Goal: Task Accomplishment & Management: Complete application form

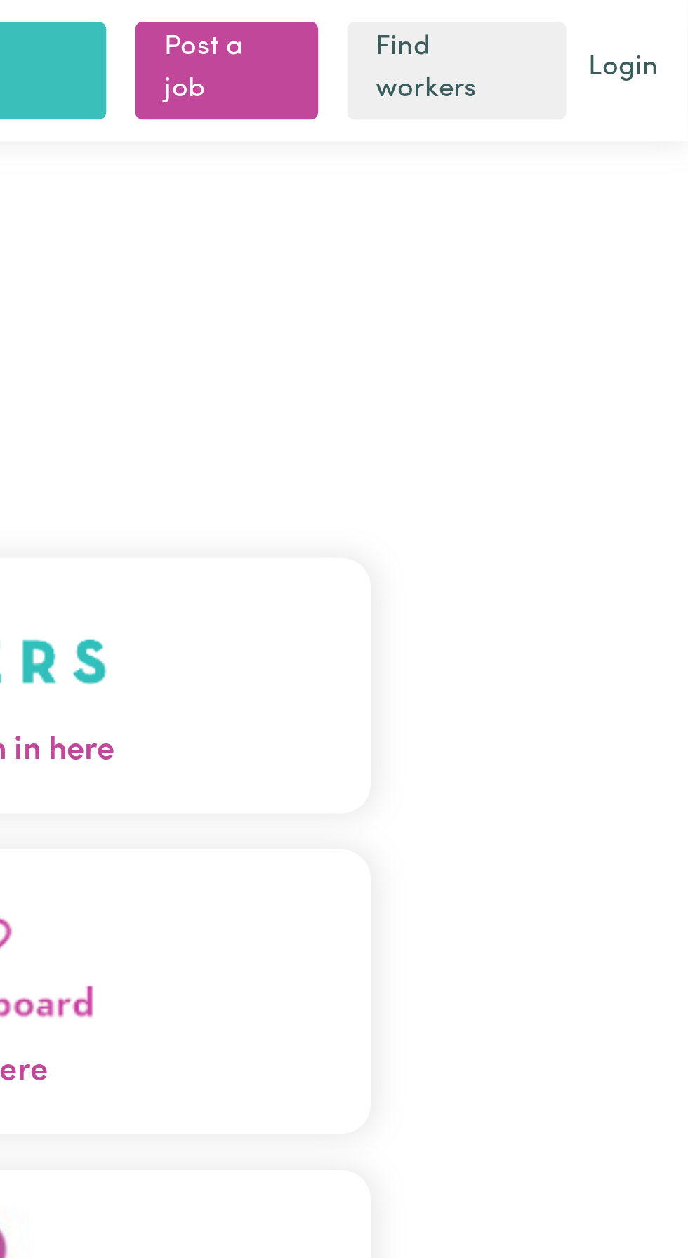
click at [510, 283] on button "Care workers and care seekers sign in here" at bounding box center [344, 265] width 442 height 98
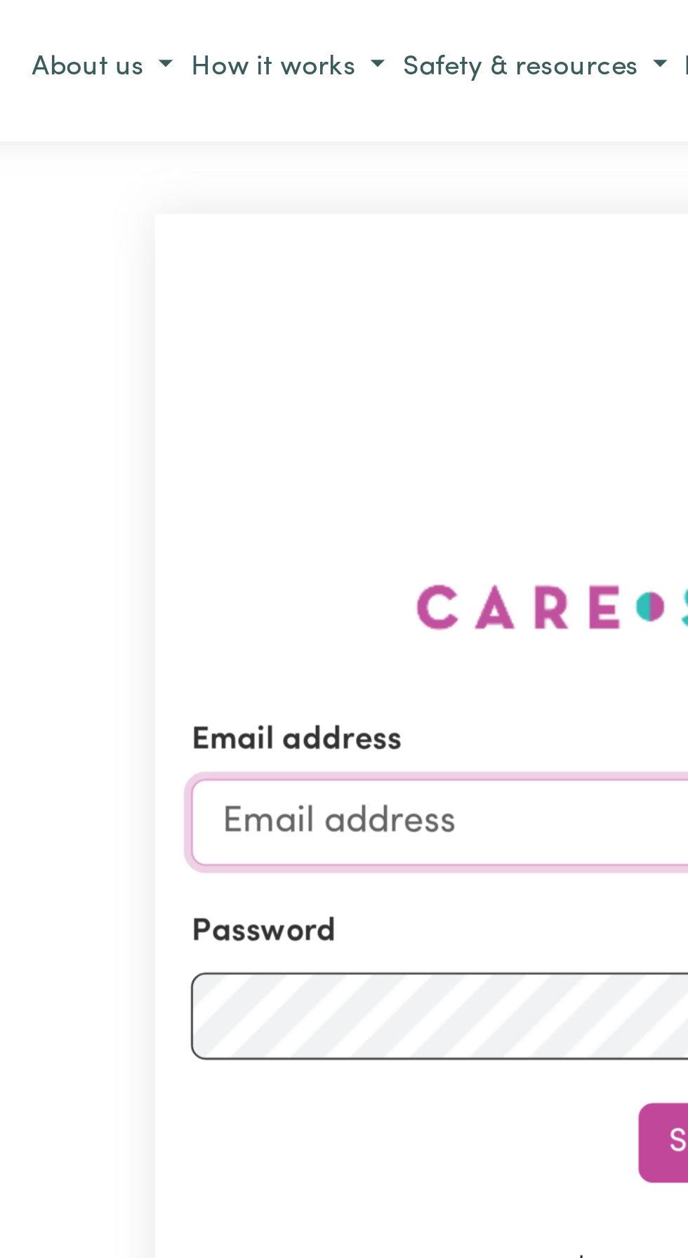
click at [192, 336] on input "Email address" at bounding box center [344, 319] width 414 height 34
type input "dasxr6@gmail.com"
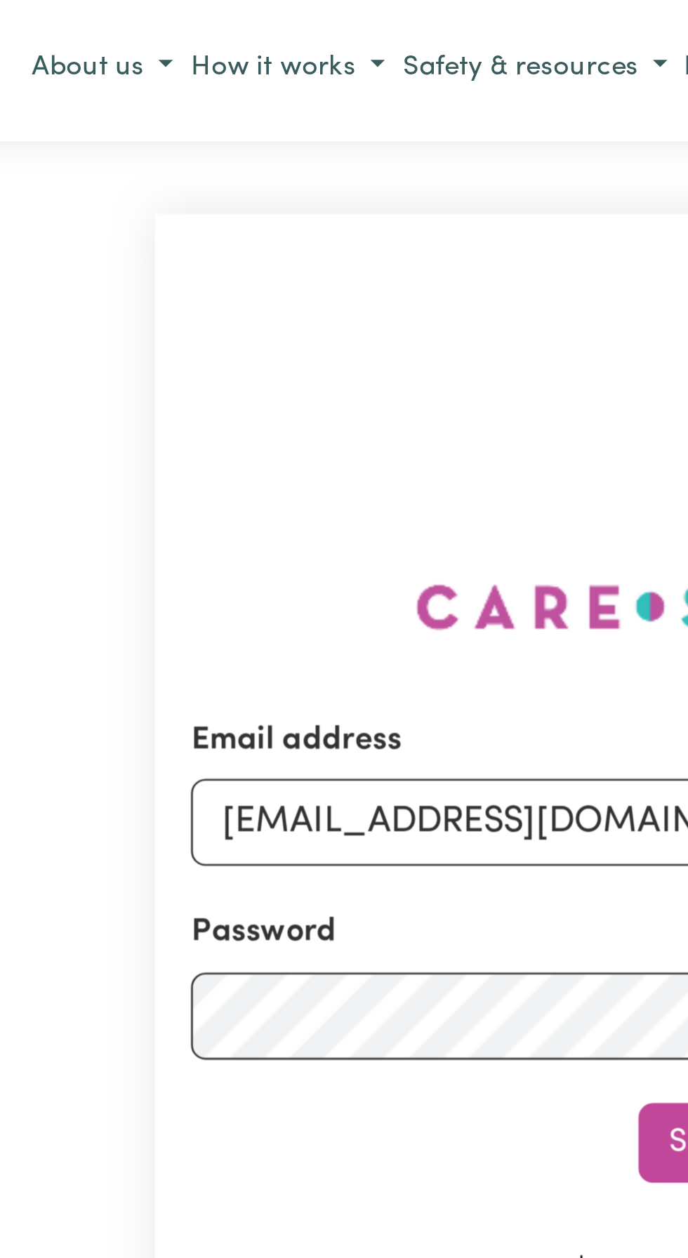
click at [310, 428] on button "Sign In" at bounding box center [343, 443] width 67 height 31
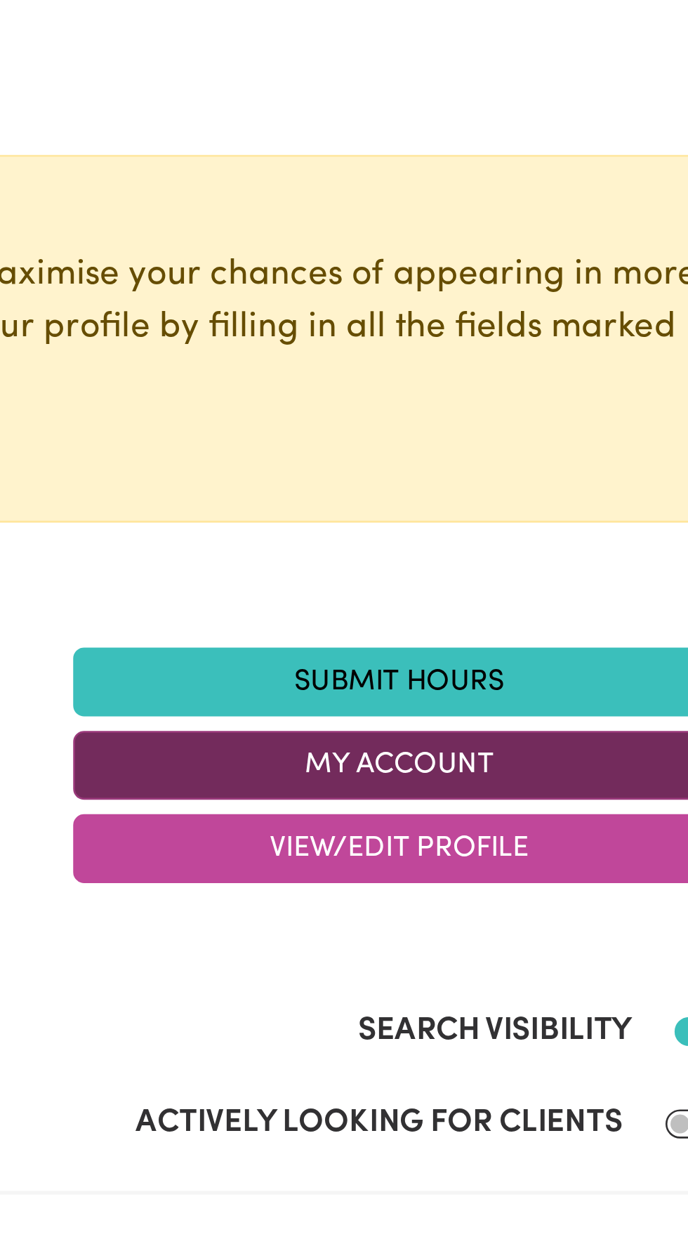
click at [470, 414] on button "My Account" at bounding box center [470, 417] width 253 height 27
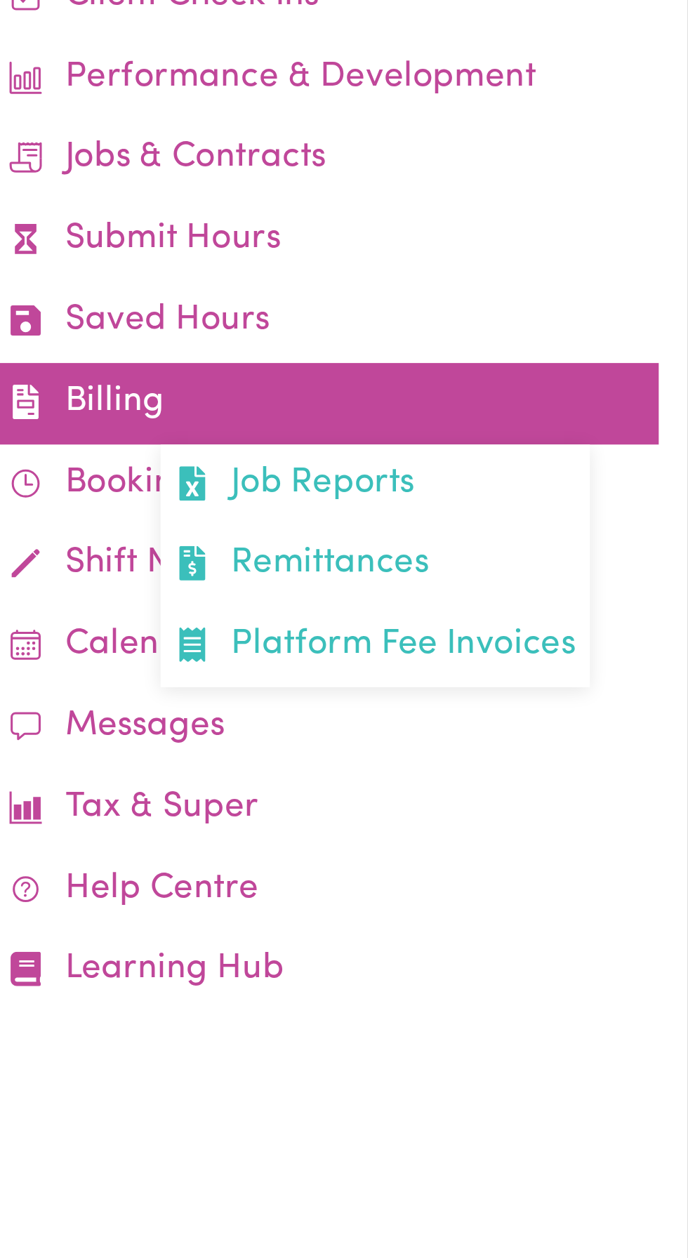
click at [474, 279] on link "Billing Job Reports Remittances Platform Fee Invoices" at bounding box center [548, 278] width 258 height 32
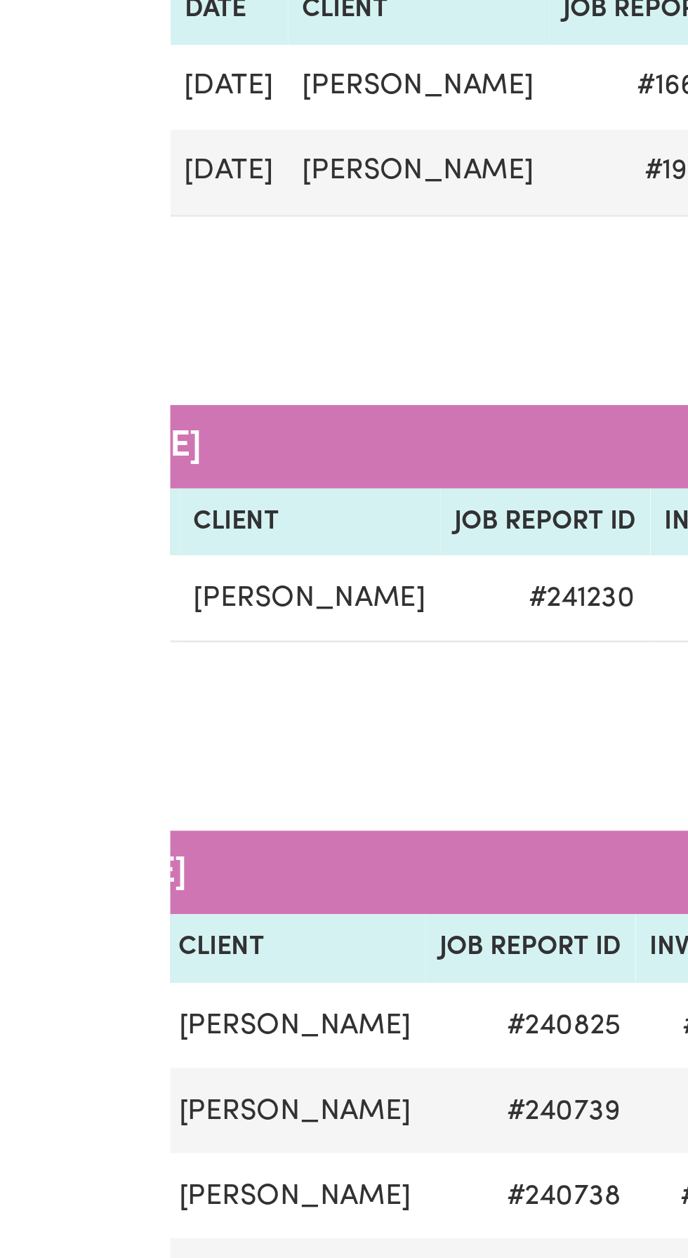
scroll to position [0, 53]
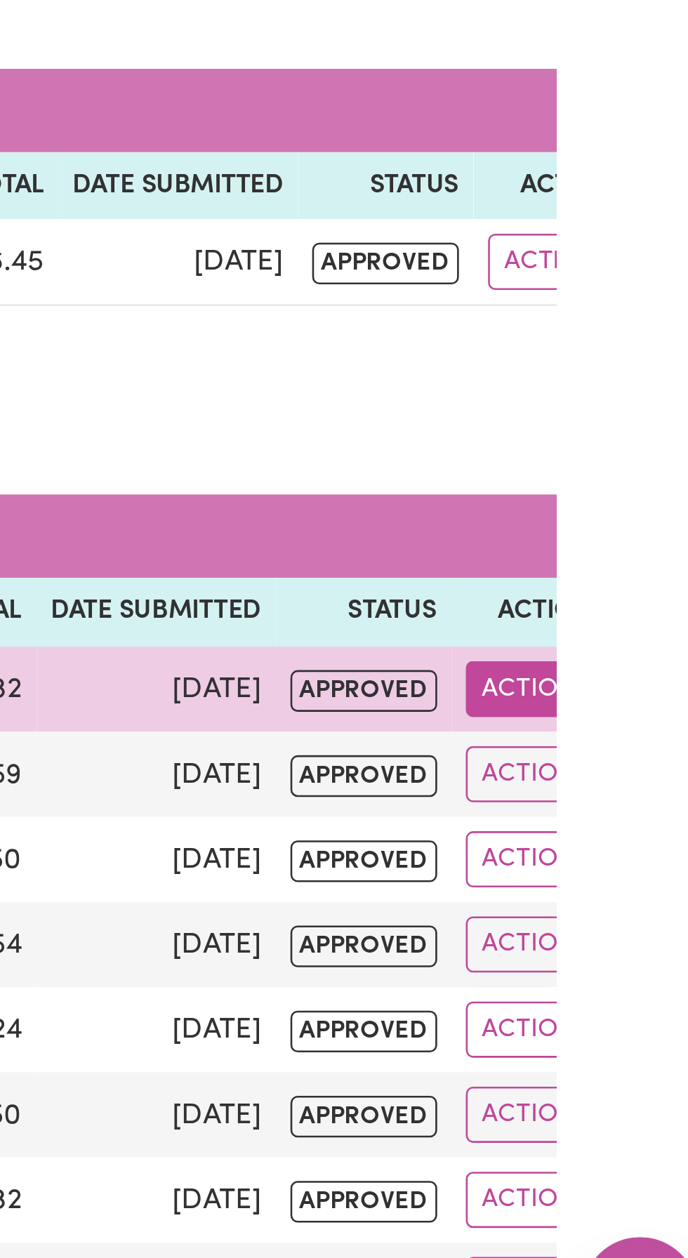
click at [588, 985] on button "Actions" at bounding box center [614, 990] width 55 height 22
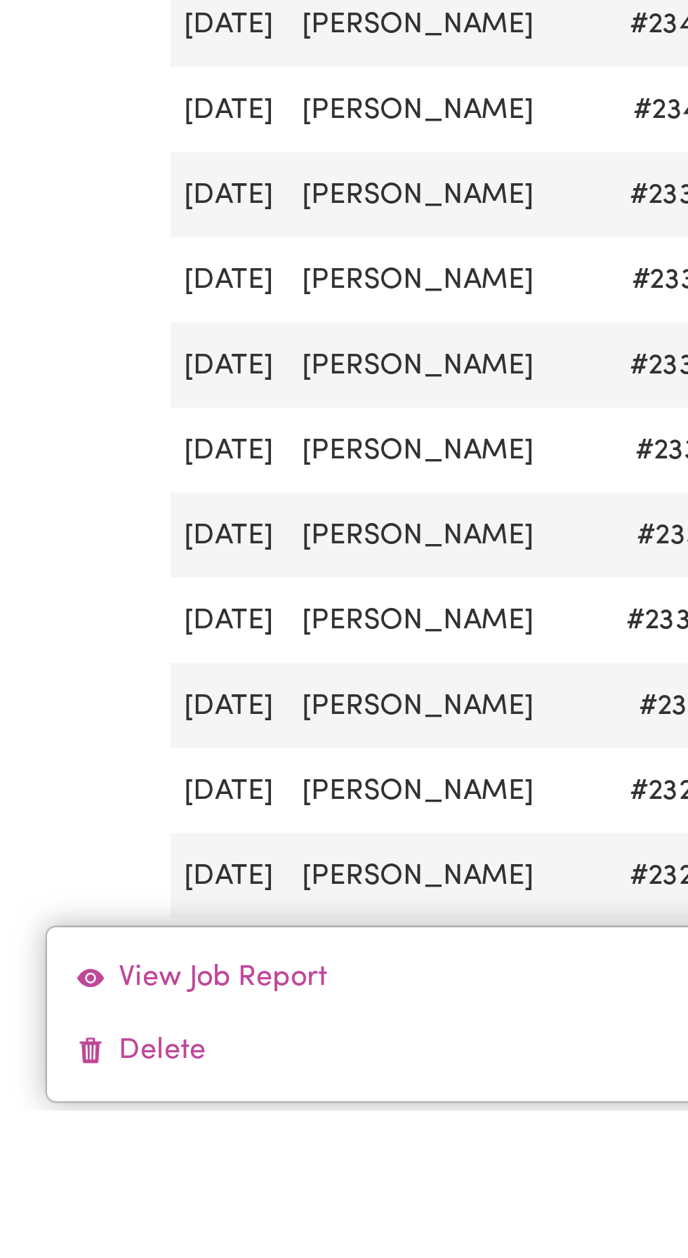
scroll to position [1343, 0]
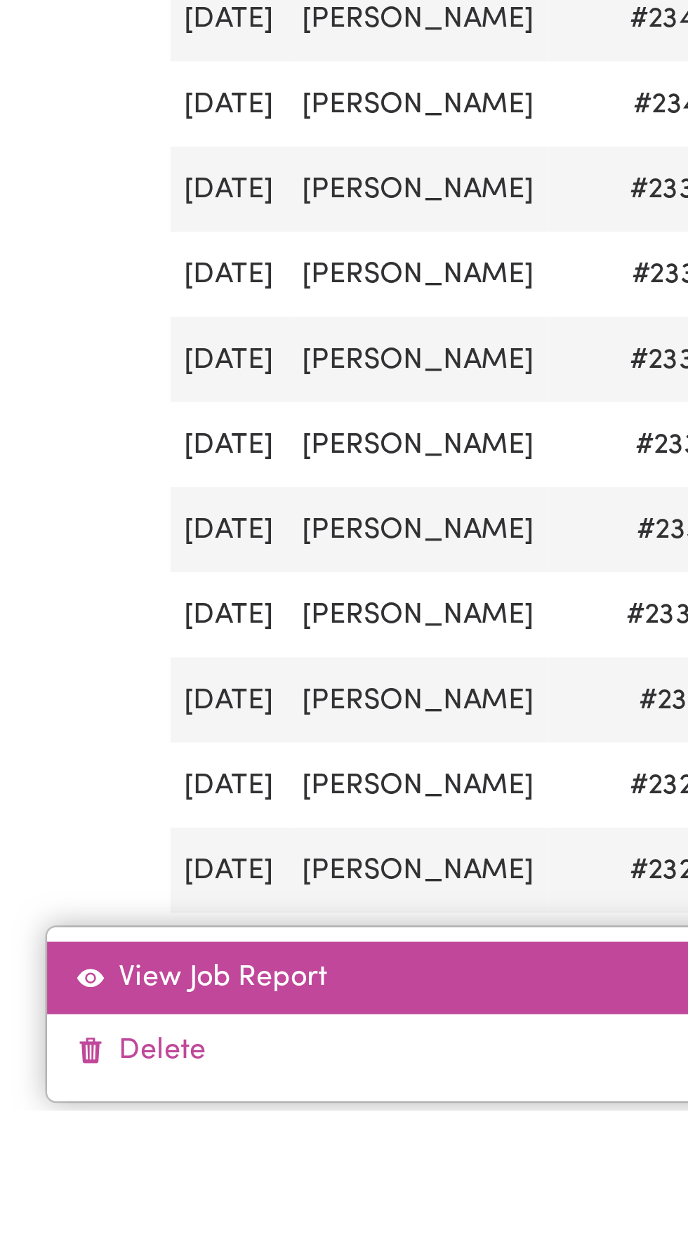
click at [98, 1221] on link "View Job Report" at bounding box center [344, 1207] width 652 height 28
select select "pm"
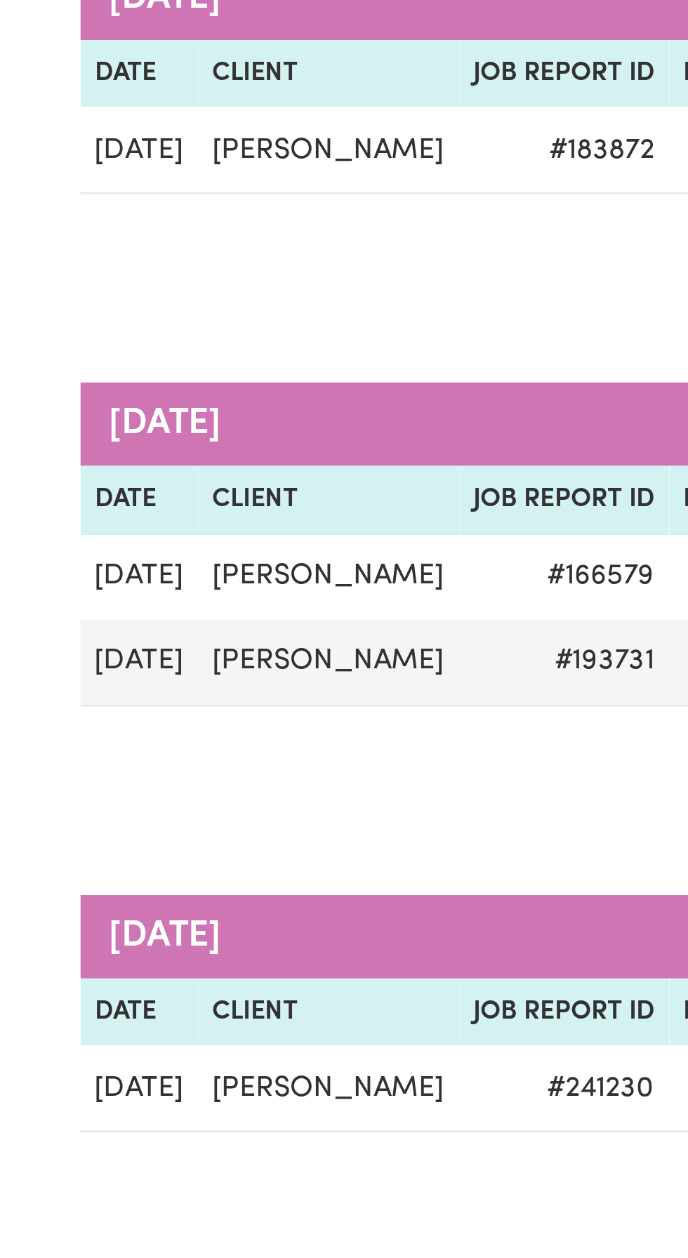
scroll to position [0, 42]
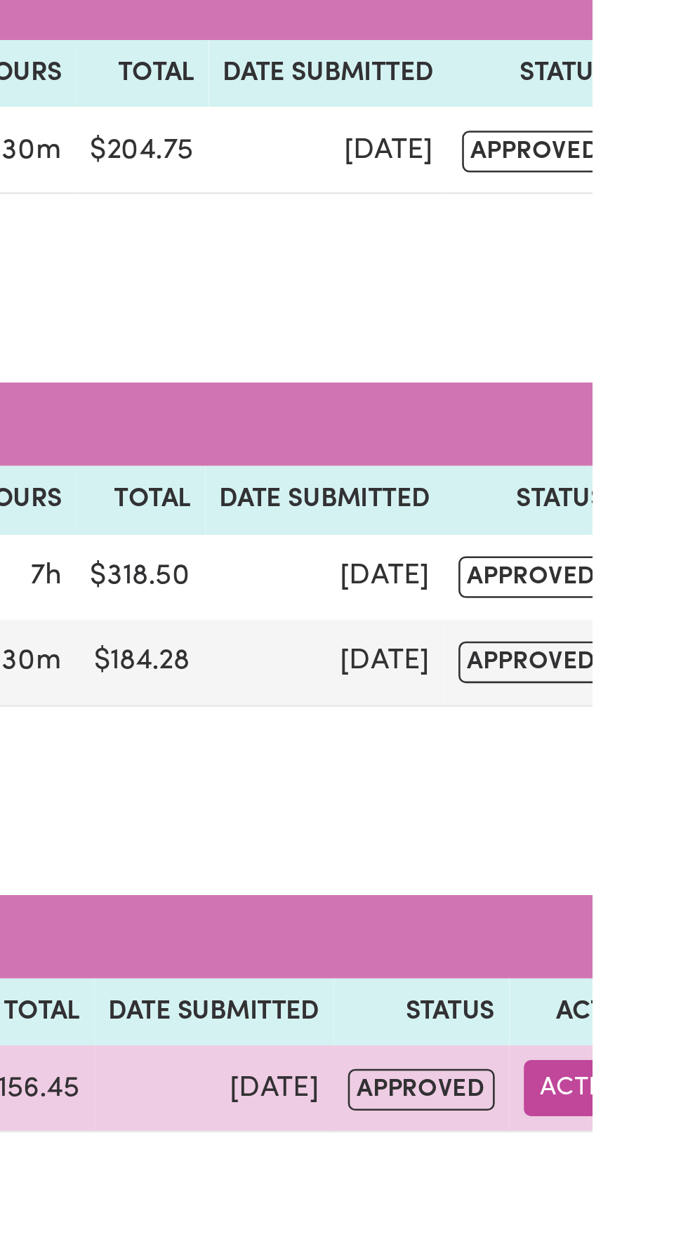
click at [595, 813] on button "Actions" at bounding box center [622, 824] width 55 height 22
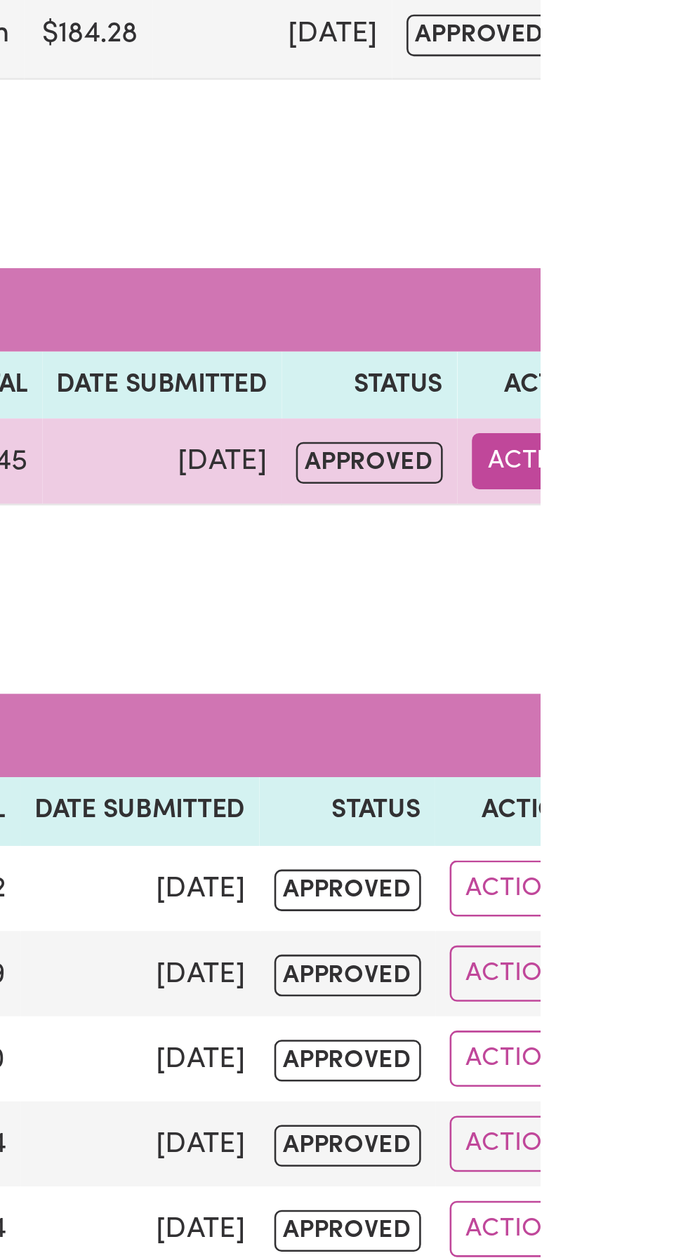
click at [595, 822] on button "Actions" at bounding box center [622, 824] width 55 height 22
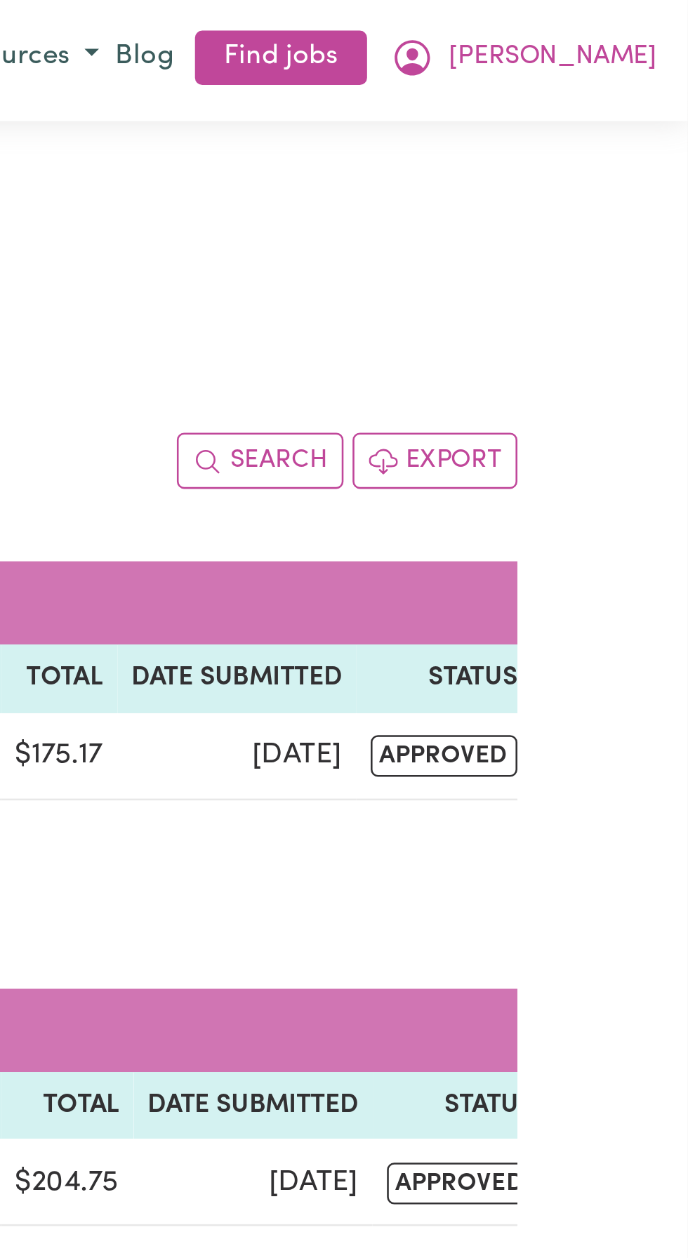
scroll to position [0, 0]
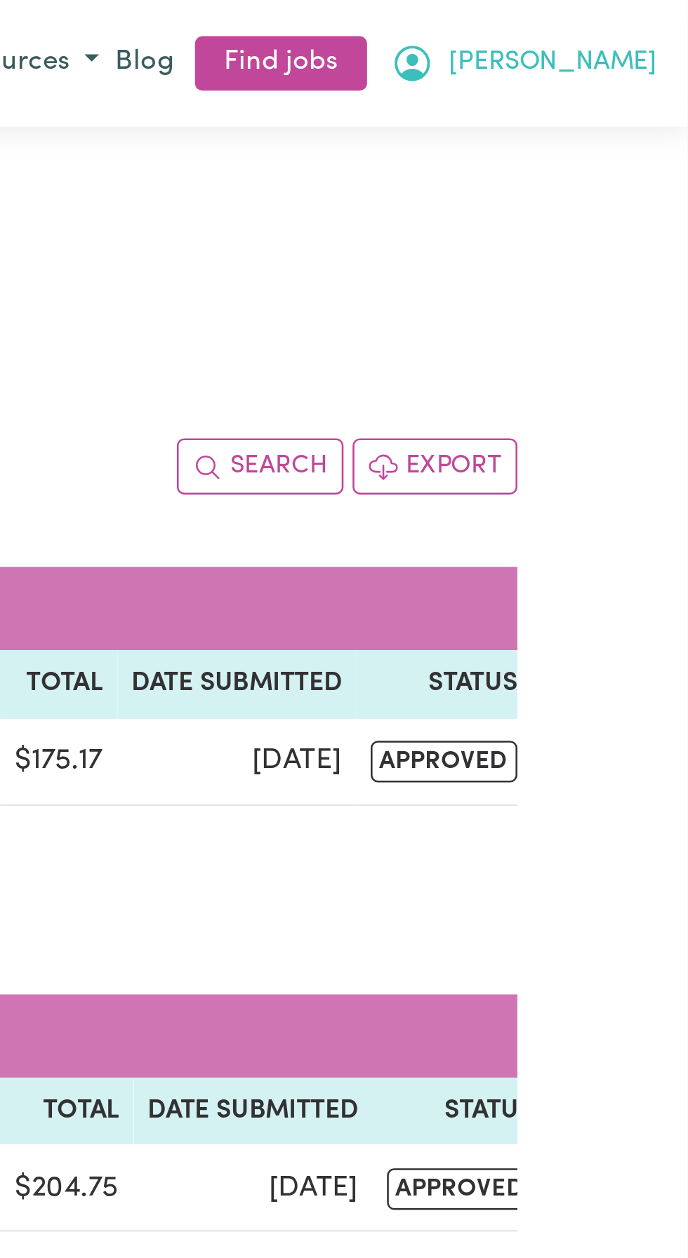
click at [662, 27] on span "[PERSON_NAME]" at bounding box center [635, 24] width 81 height 15
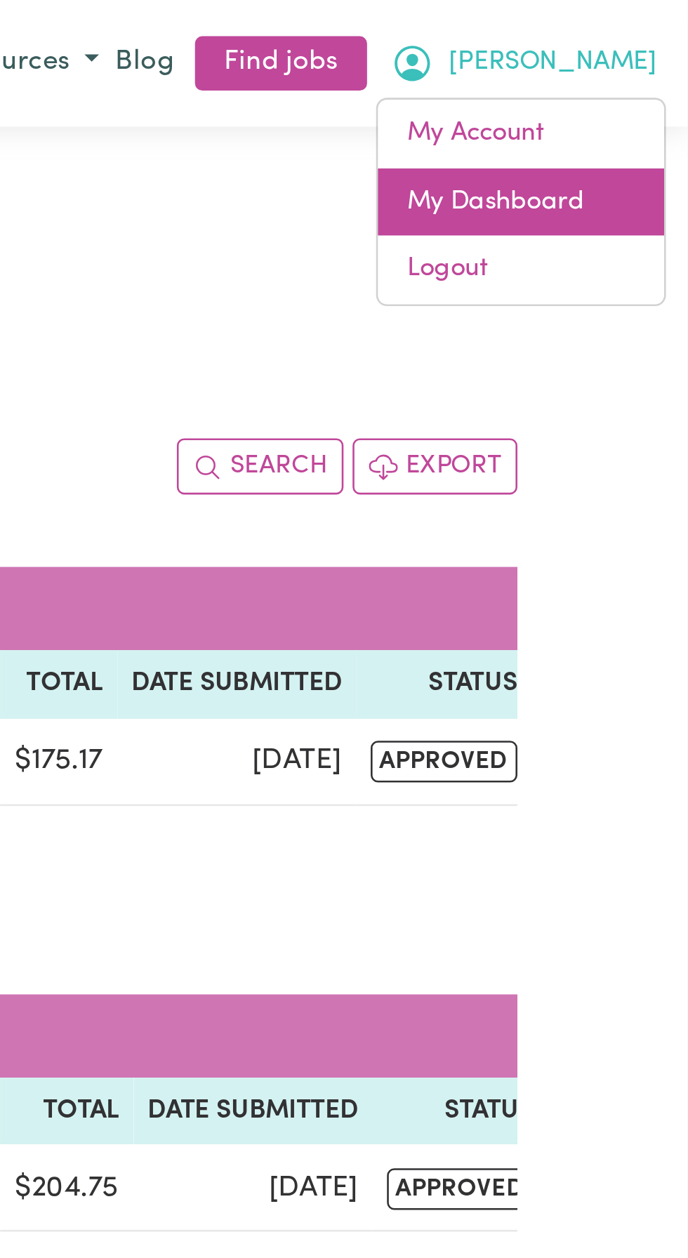
click at [626, 67] on link "My Dashboard" at bounding box center [623, 78] width 111 height 27
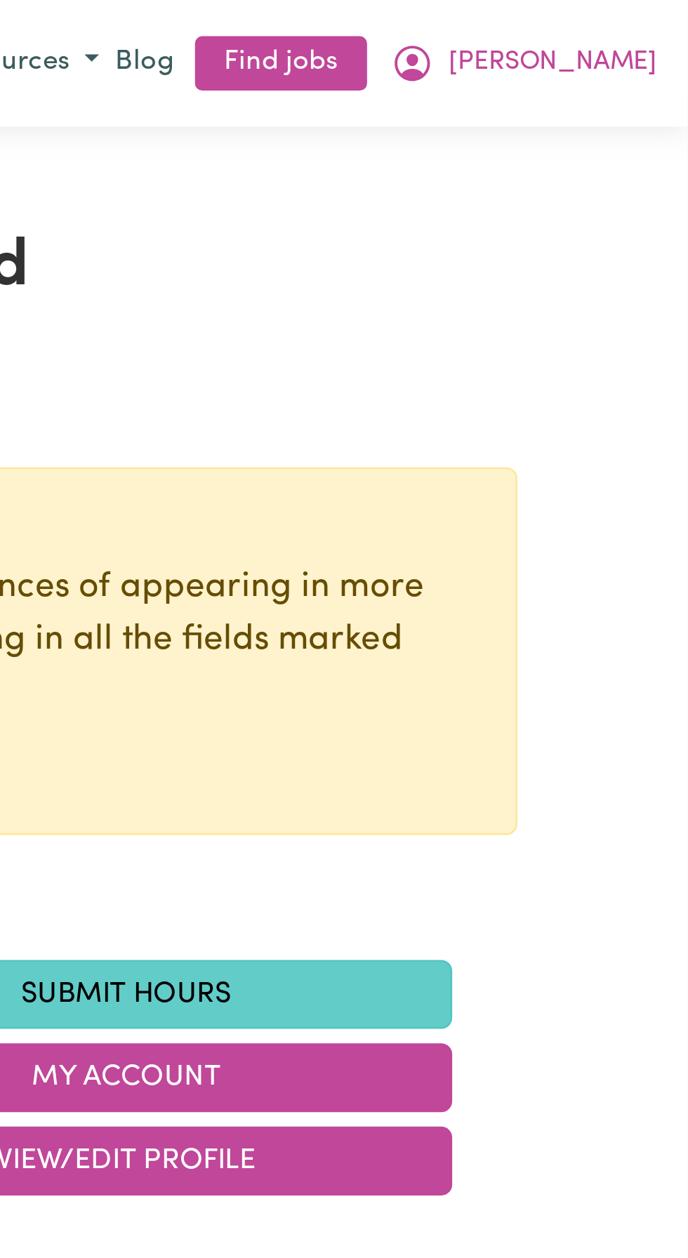
click at [508, 384] on link "Submit Hours" at bounding box center [470, 385] width 253 height 27
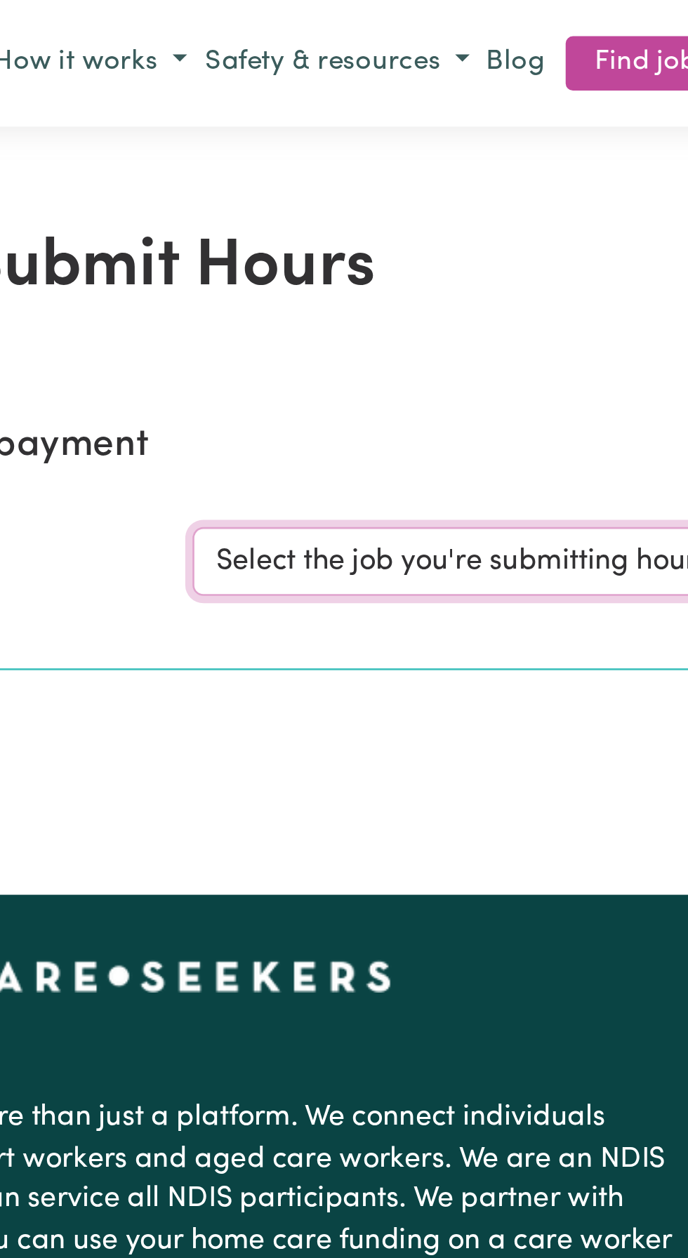
click at [403, 212] on select "Select the job you're submitting hours for... [[PERSON_NAME]] Support and Compa…" at bounding box center [515, 217] width 327 height 27
select select "10224"
click at [352, 204] on select "Select the job you're submitting hours for... [[PERSON_NAME]] Support and Compa…" at bounding box center [515, 217] width 327 height 27
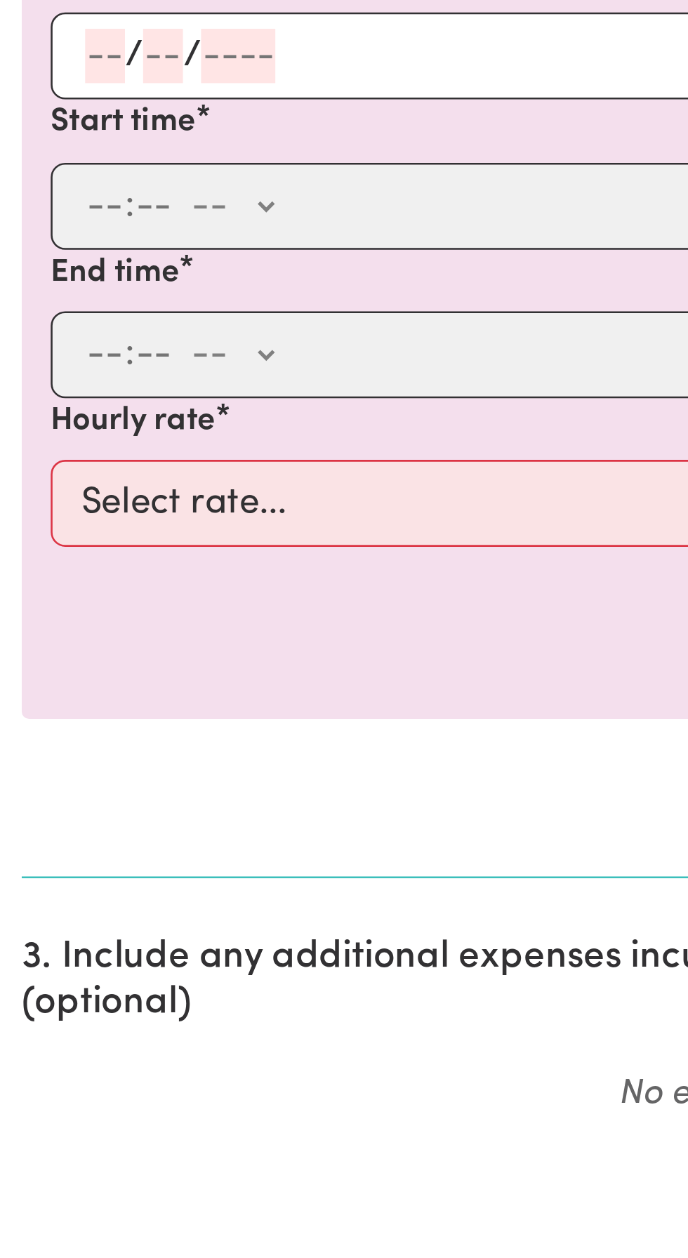
click at [37, 527] on input "number" at bounding box center [40, 527] width 15 height 21
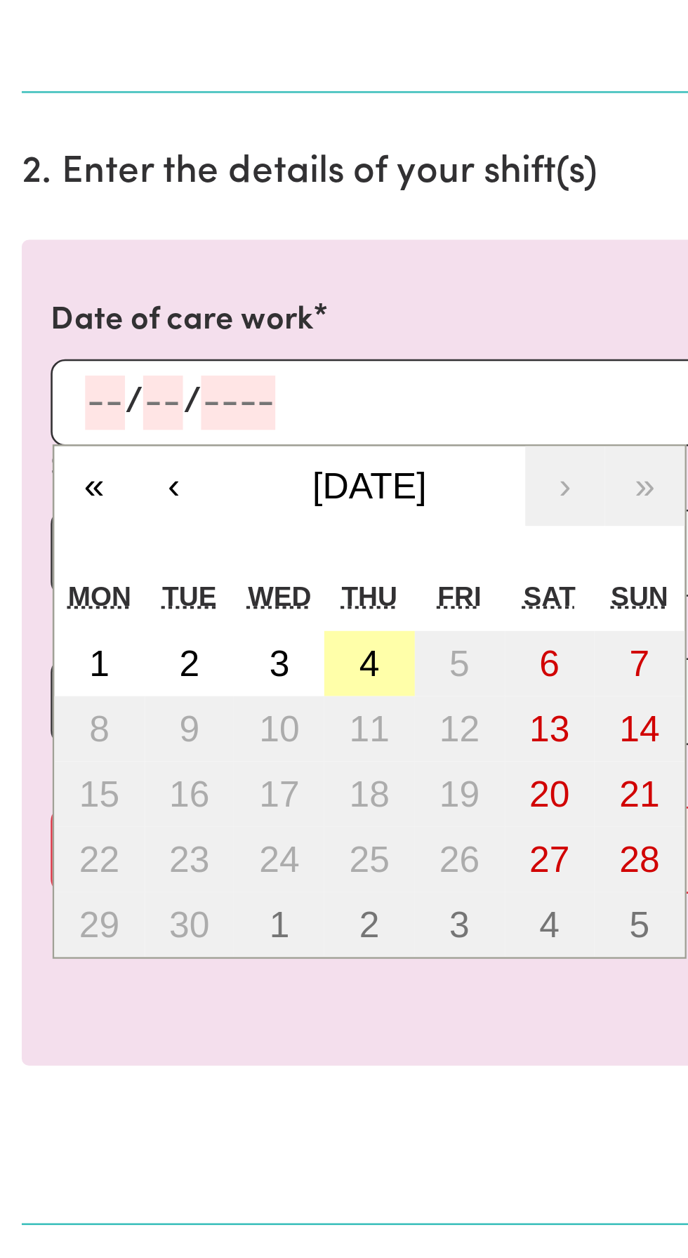
click at [143, 626] on abbr "4" at bounding box center [143, 628] width 8 height 15
type input "[DATE]"
type input "4"
type input "9"
type input "2025"
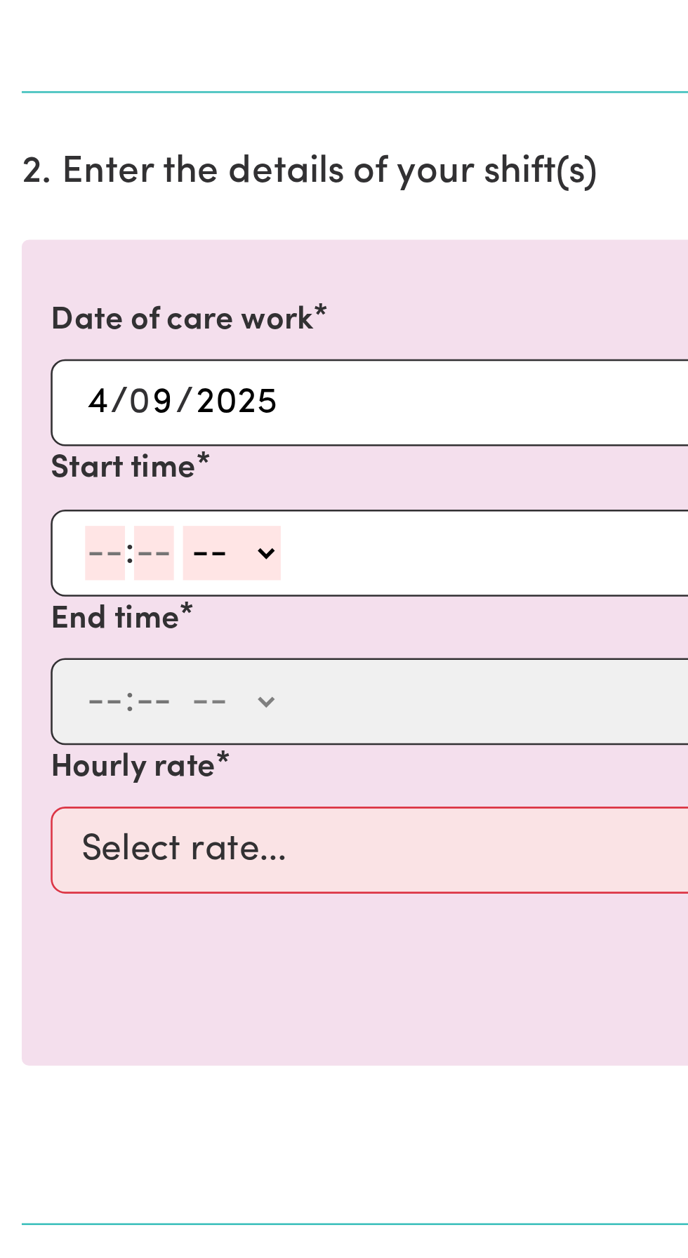
click at [40, 581] on input "number" at bounding box center [40, 585] width 15 height 21
type input "10"
type input "30"
click at [99, 577] on select "-- AM PM" at bounding box center [91, 585] width 38 height 21
select select "am"
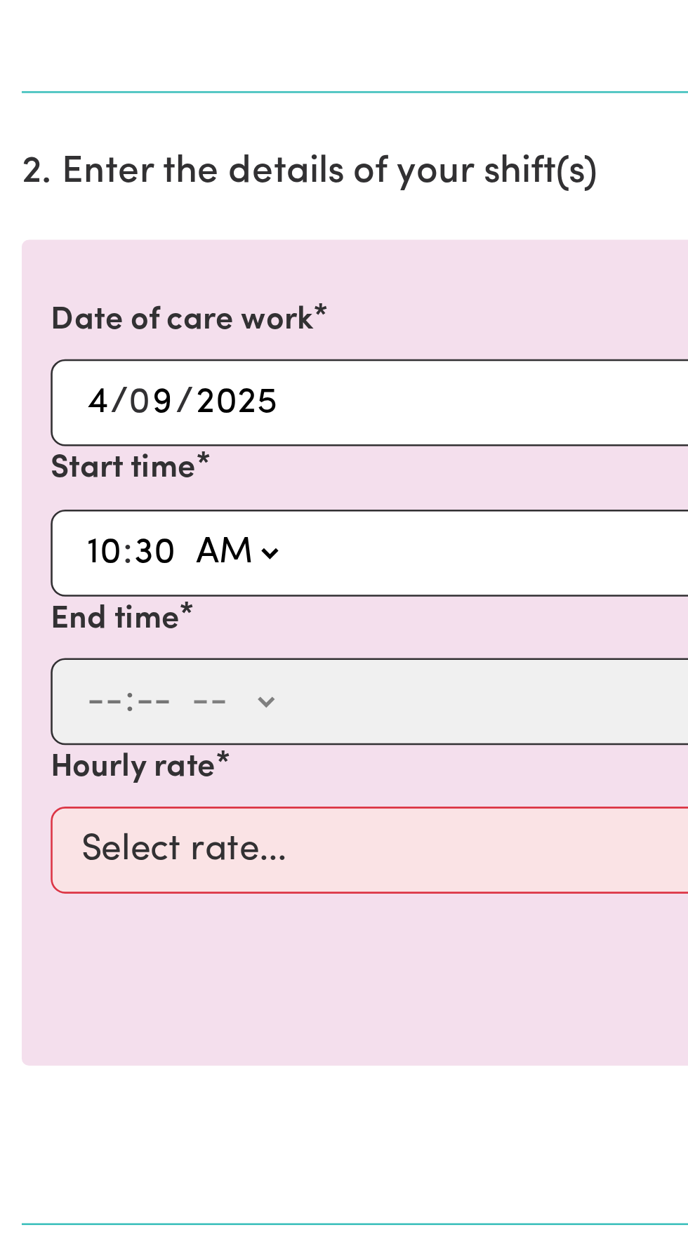
click at [72, 575] on select "-- AM PM" at bounding box center [91, 585] width 38 height 21
type input "10:30"
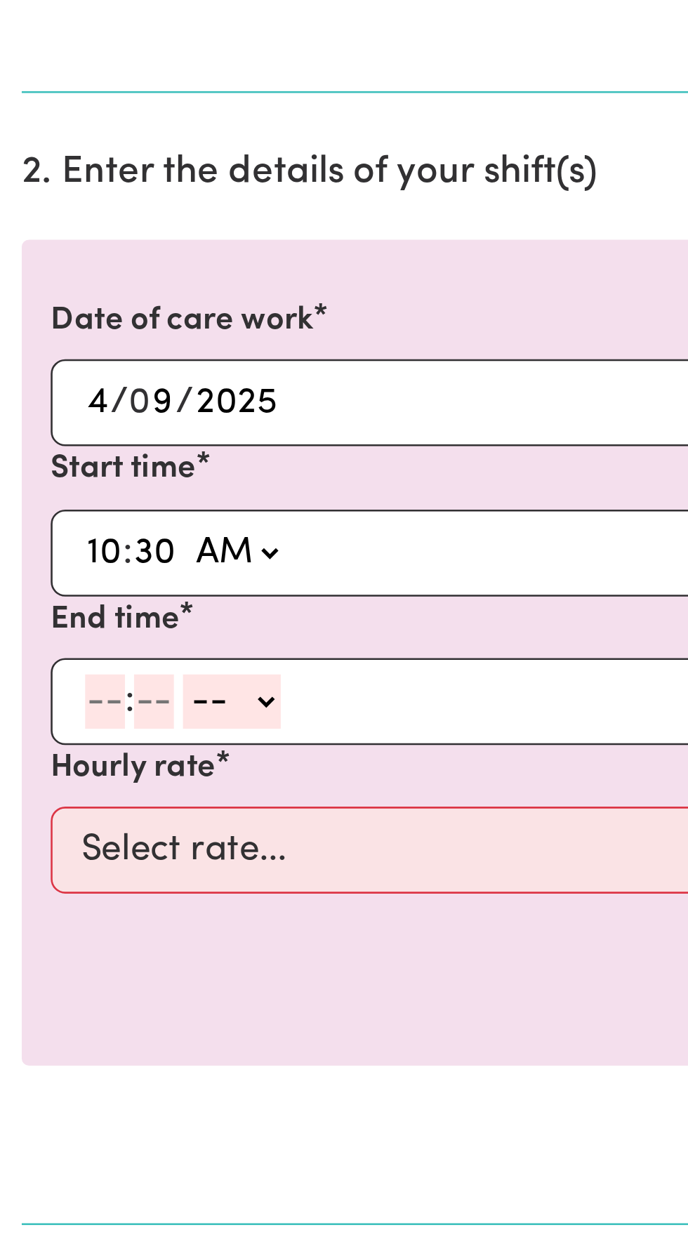
click at [42, 641] on input "number" at bounding box center [40, 643] width 15 height 21
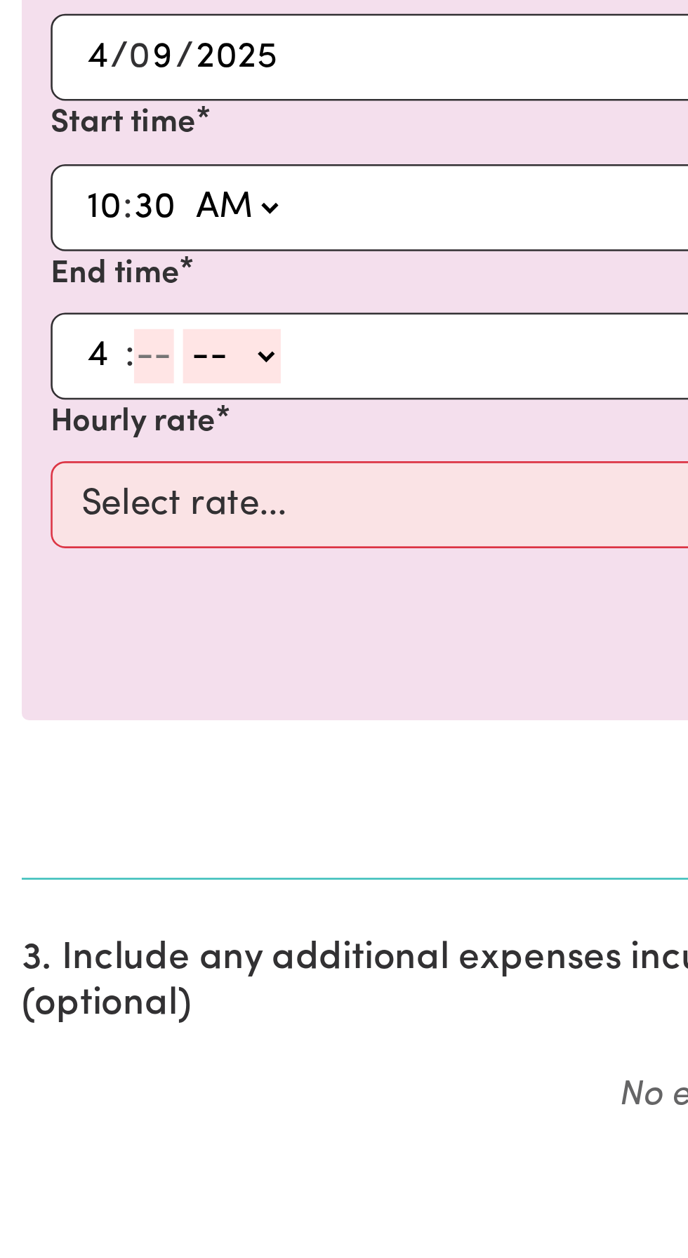
type input "4"
type input "30"
click at [96, 639] on select "-- AM PM" at bounding box center [86, 643] width 38 height 21
select select "pm"
click at [67, 633] on select "-- AM PM" at bounding box center [86, 643] width 38 height 21
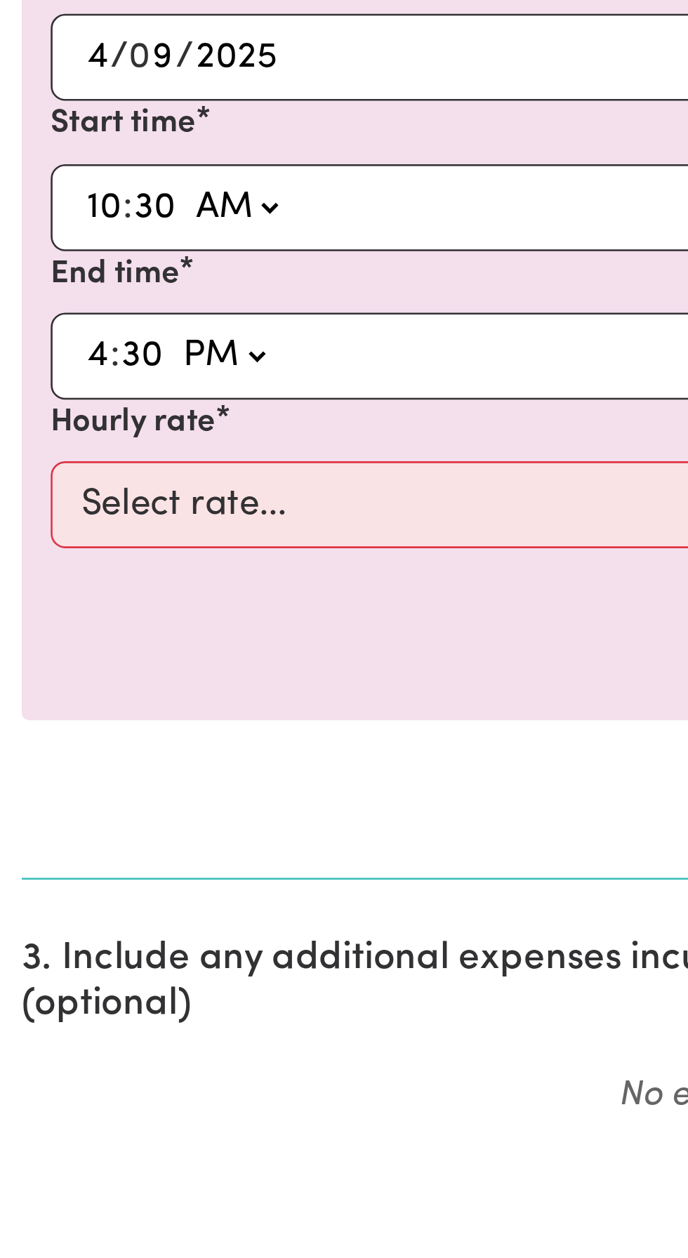
type input "16:30"
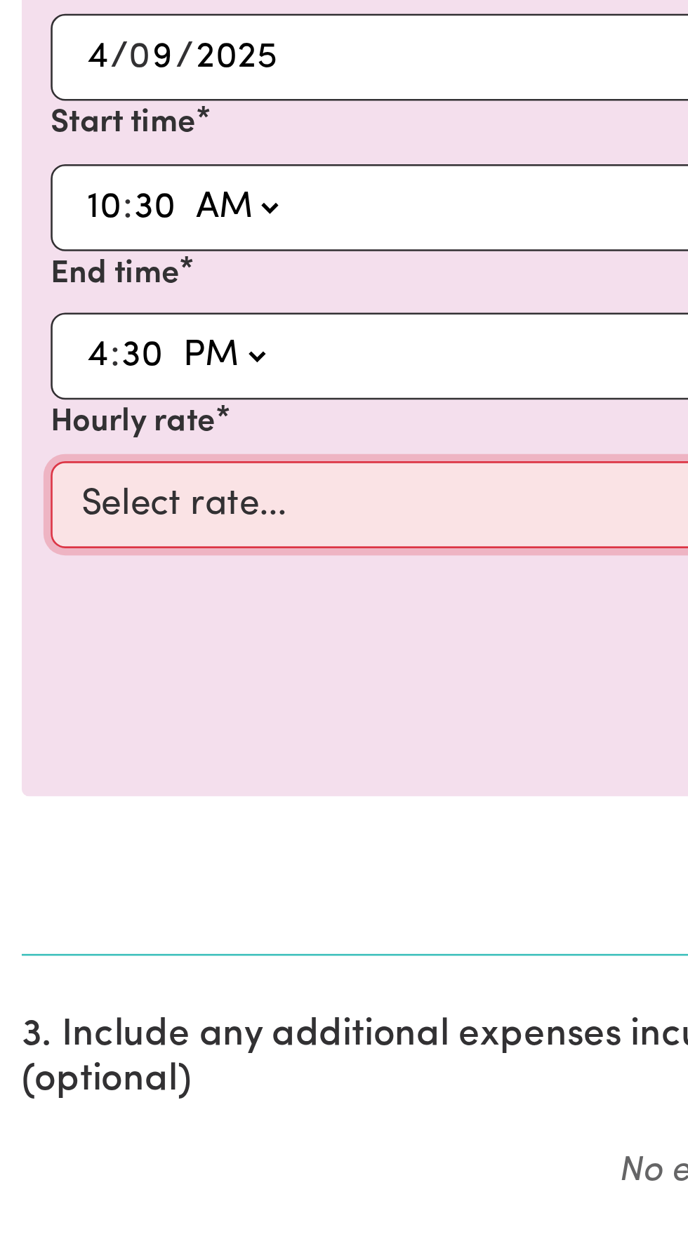
click at [103, 701] on select "Select rate... $49.12 (Weekday)" at bounding box center [344, 701] width 649 height 34
select select "49.12-Weekday"
click at [20, 684] on select "Select rate... $49.12 (Weekday)" at bounding box center [344, 701] width 649 height 34
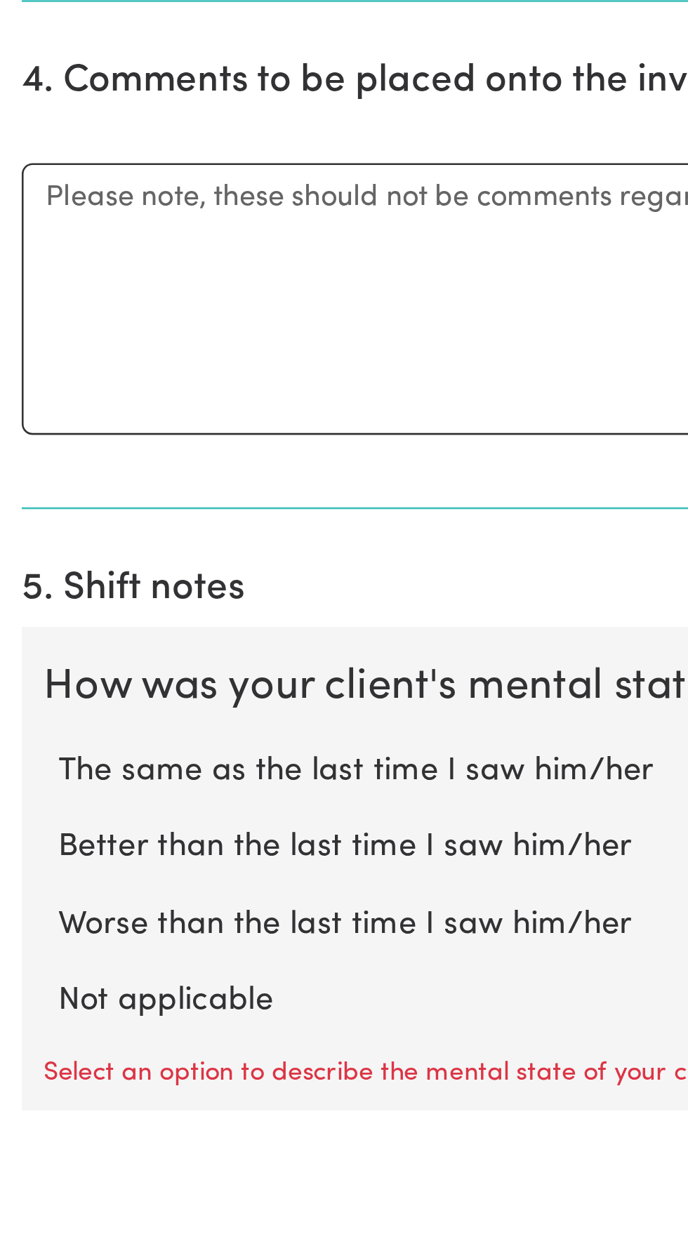
scroll to position [205, 0]
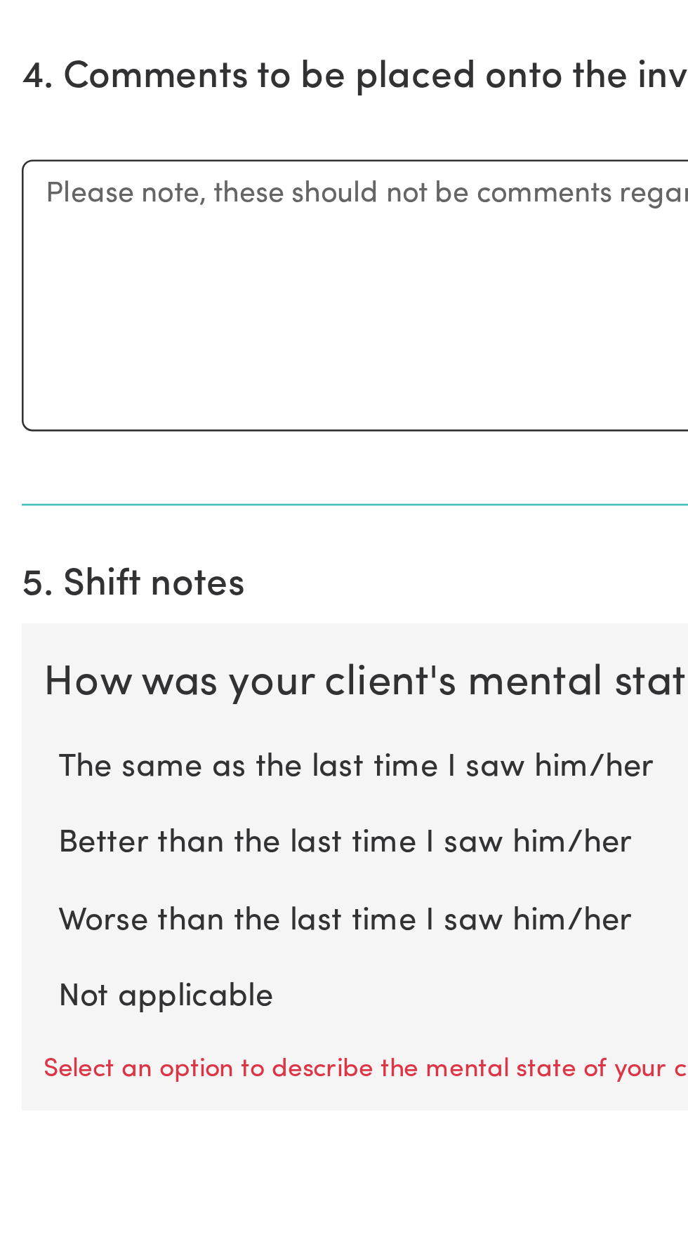
click at [84, 1206] on label "Not applicable" at bounding box center [343, 1214] width 643 height 18
click at [22, 1205] on input "Not applicable" at bounding box center [22, 1205] width 1 height 1
radio input "true"
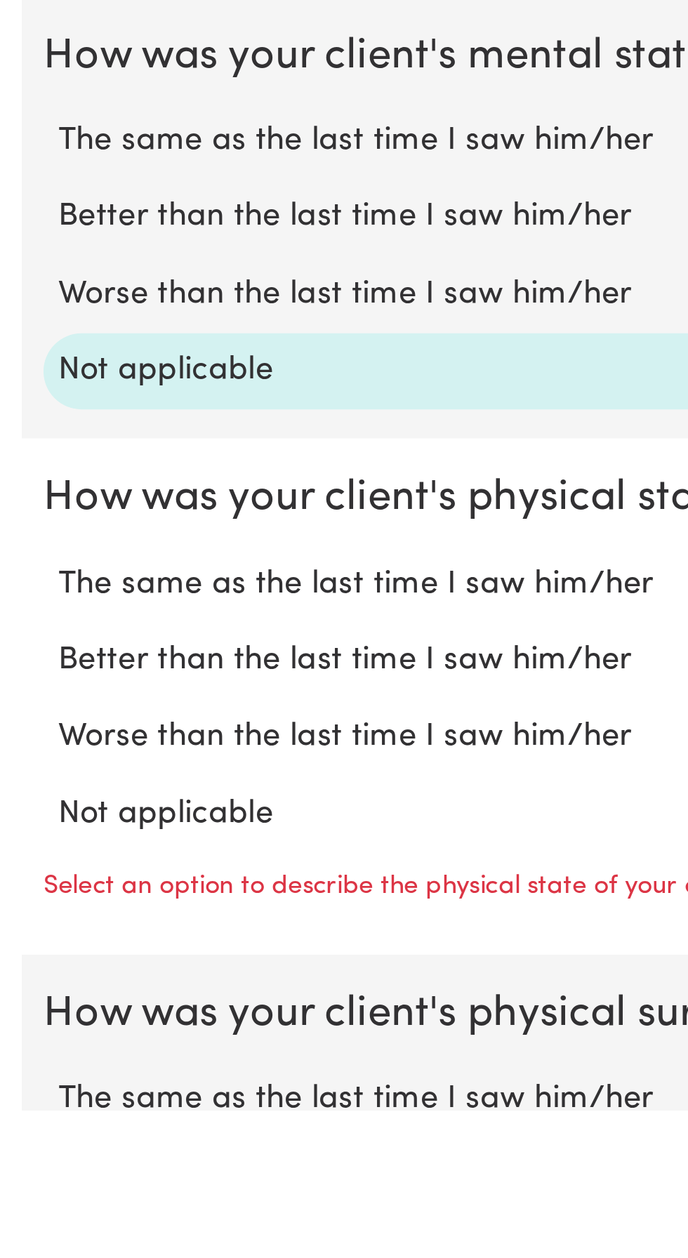
scroll to position [463, 0]
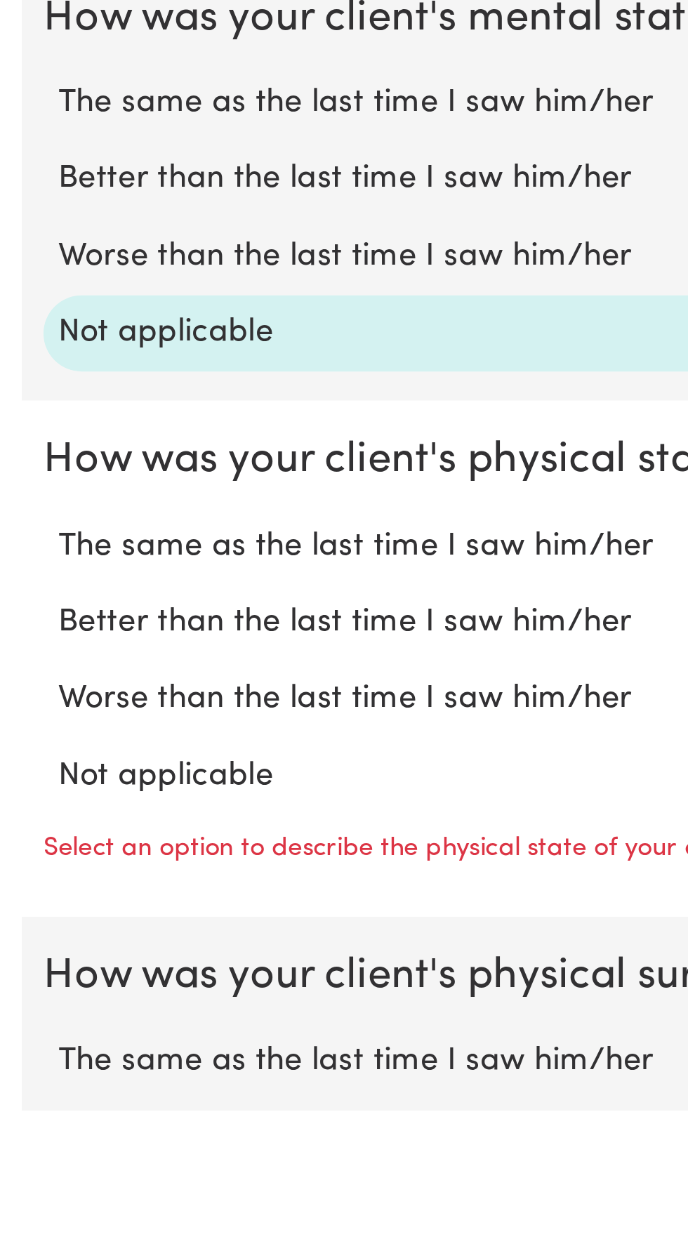
click at [86, 1125] on label "Not applicable" at bounding box center [343, 1129] width 643 height 18
click at [22, 1120] on input "Not applicable" at bounding box center [22, 1119] width 1 height 1
radio input "true"
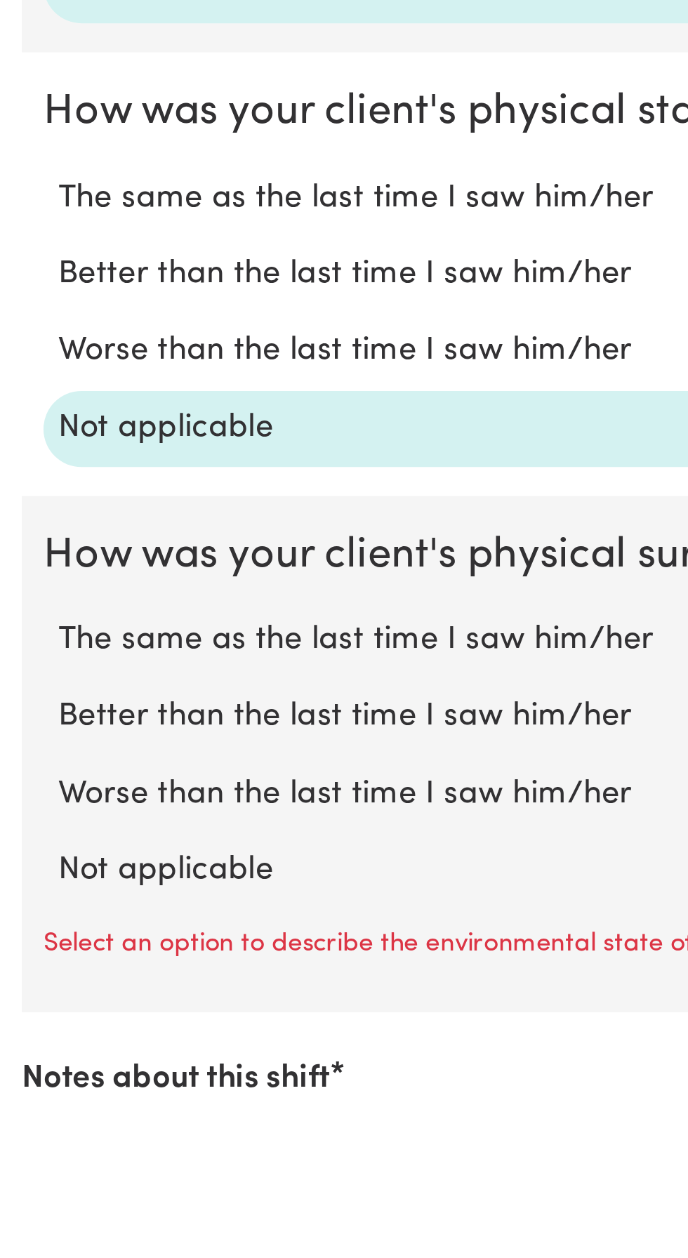
scroll to position [598, 0]
click at [73, 1158] on label "Not applicable" at bounding box center [343, 1165] width 643 height 18
click at [22, 1156] on input "Not applicable" at bounding box center [22, 1155] width 1 height 1
radio input "true"
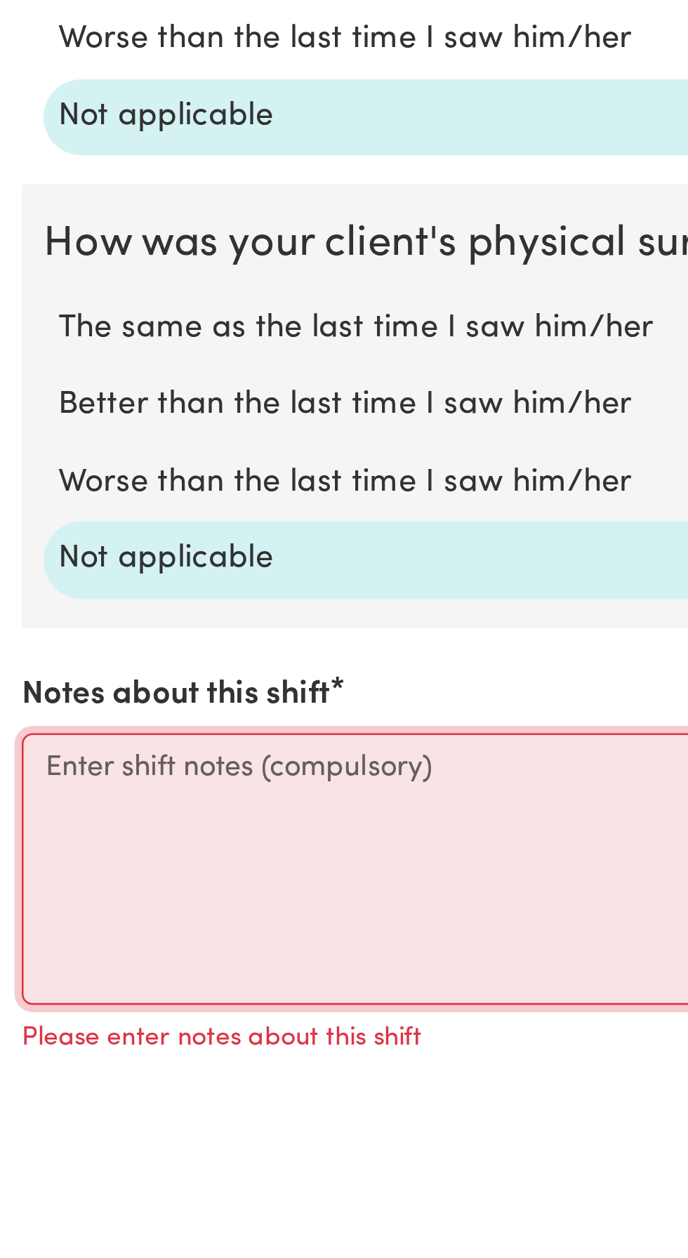
click at [35, 1120] on textarea "Notes about this shift" at bounding box center [343, 1164] width 671 height 105
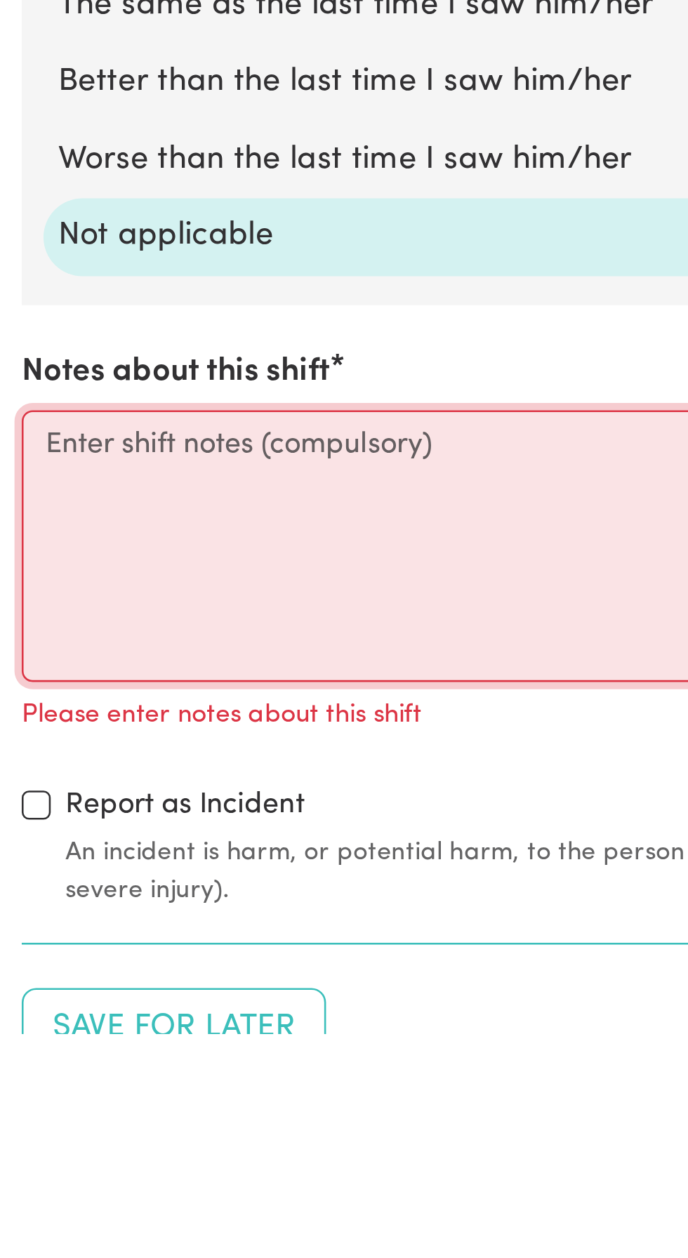
scroll to position [814, 0]
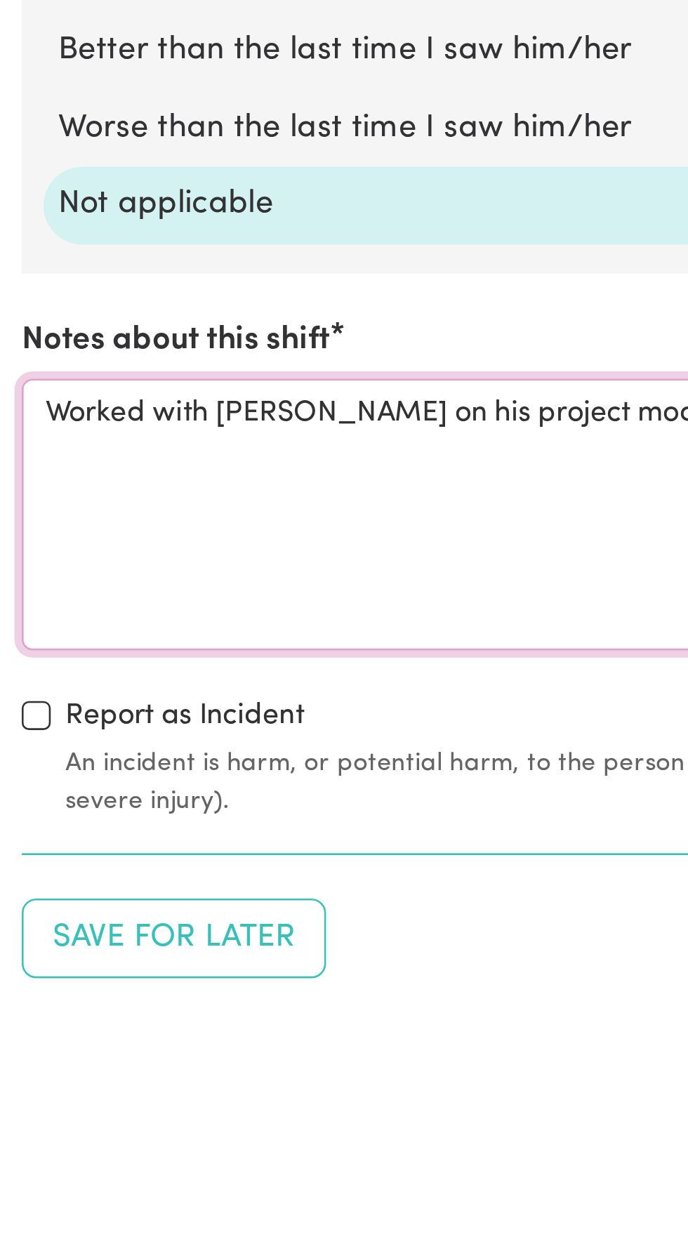
click at [180, 1025] on textarea "Worked with [PERSON_NAME] on his project model scenery" at bounding box center [343, 1068] width 671 height 105
click at [173, 1022] on textarea "Worked with [PERSON_NAME] on his gamibg model scenery" at bounding box center [343, 1068] width 671 height 105
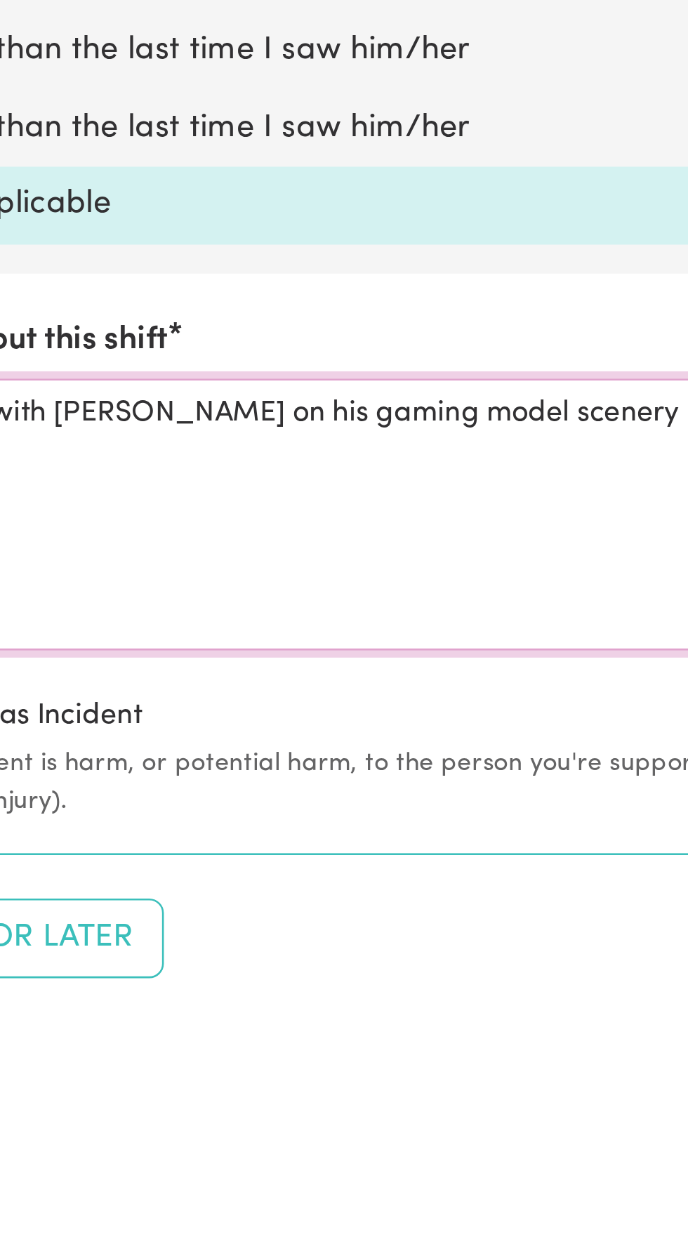
click at [270, 1025] on textarea "Worked with [PERSON_NAME] on his gaming model scenery" at bounding box center [343, 1068] width 671 height 105
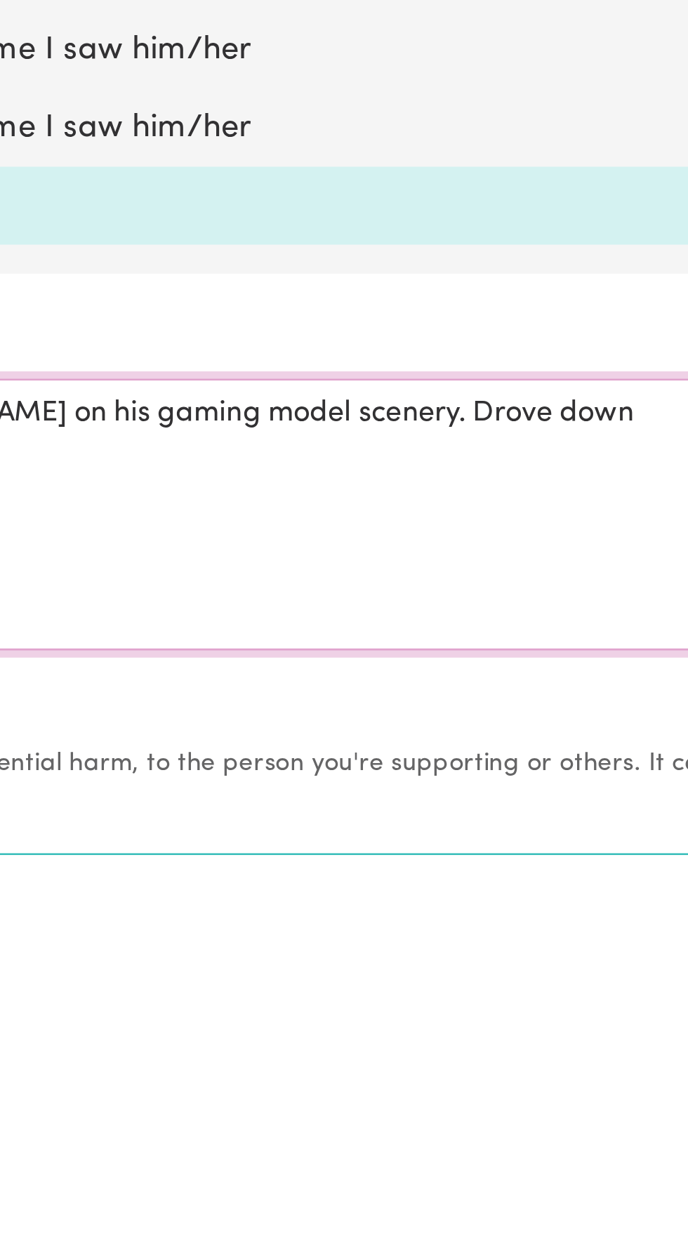
click at [262, 1024] on textarea "Worked with [PERSON_NAME] on his gaming model scenery. Drove down" at bounding box center [343, 1068] width 671 height 105
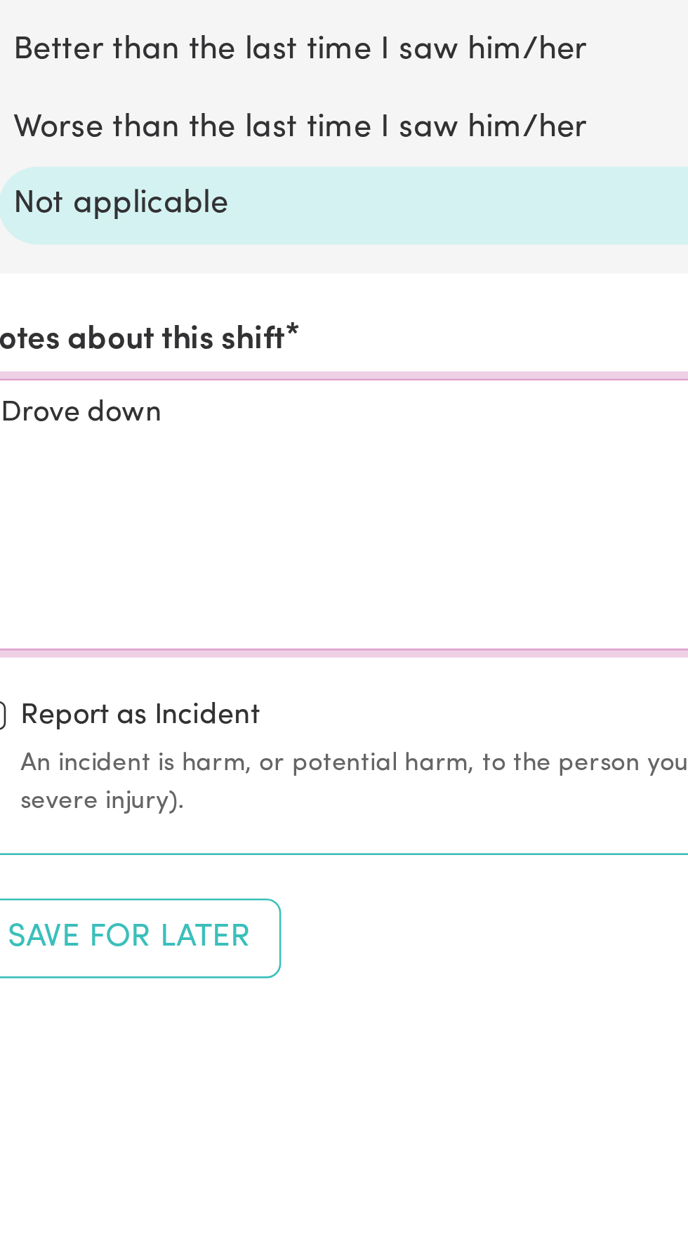
click at [94, 1026] on textarea "Drove down" at bounding box center [343, 1068] width 671 height 105
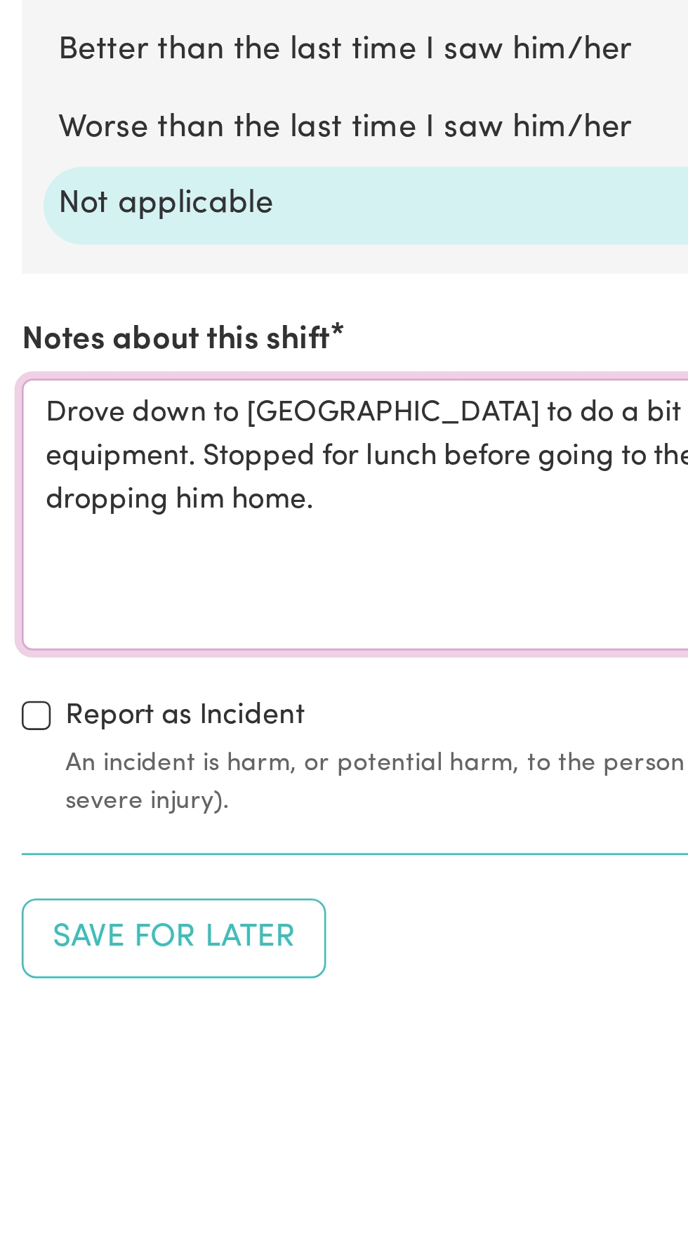
click at [32, 1032] on textarea "Drove down to [GEOGRAPHIC_DATA] to do a bit of exercise, walked along the beach…" at bounding box center [343, 1068] width 671 height 105
click at [17, 1022] on textarea "Drove down to [GEOGRAPHIC_DATA] to do a bit of exercise, walked along the beach…" at bounding box center [343, 1068] width 671 height 105
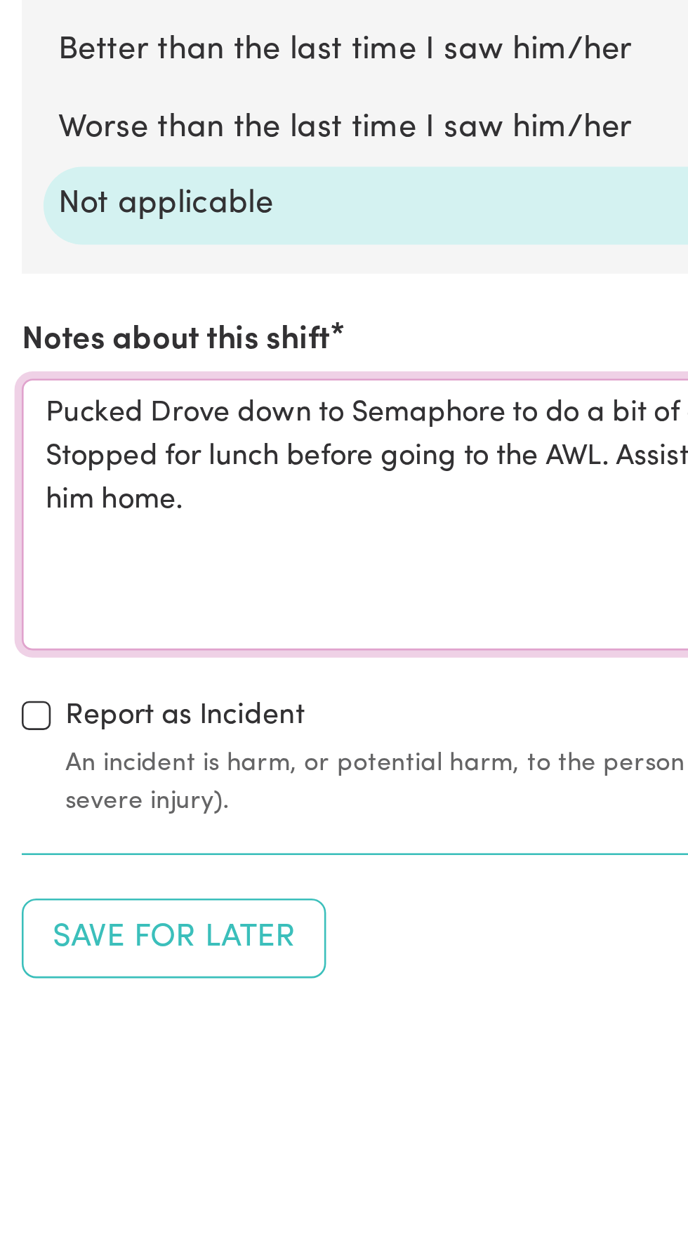
click at [49, 1020] on textarea "Pucked Drove down to Semaphore to do a bit of exercise, walked along the beach …" at bounding box center [343, 1068] width 671 height 105
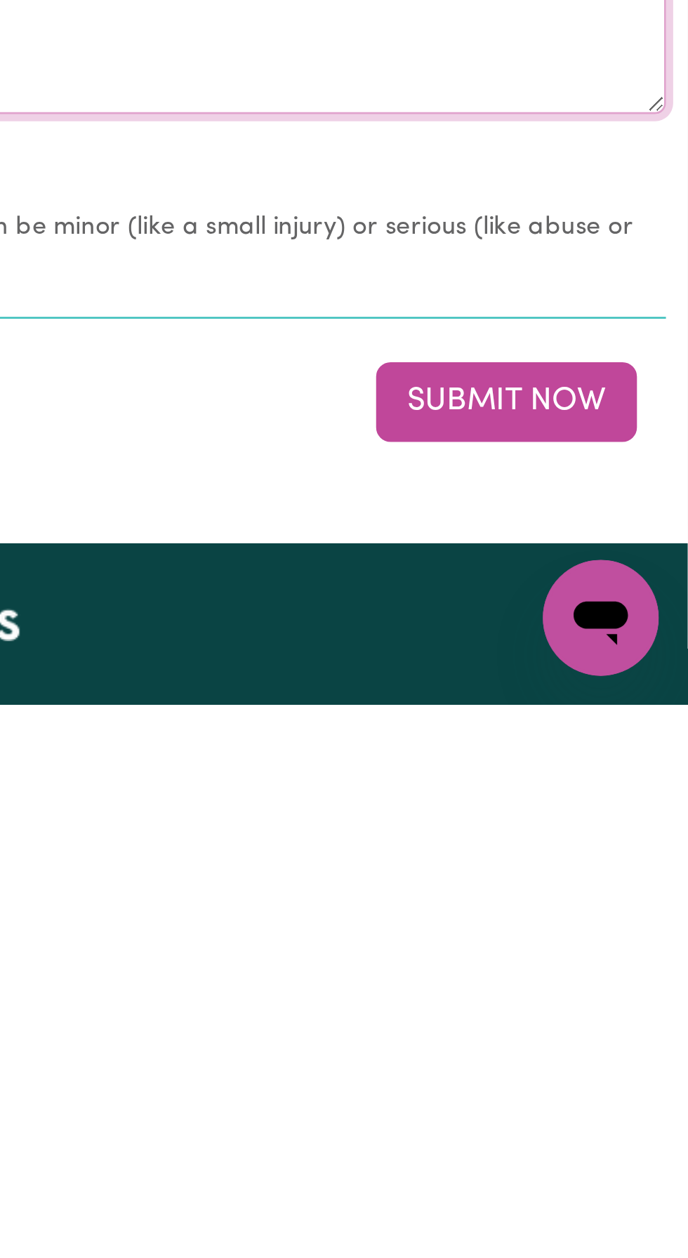
type textarea "Made sure that [PERSON_NAME] had eaten breakfast and that he took his medicatio…"
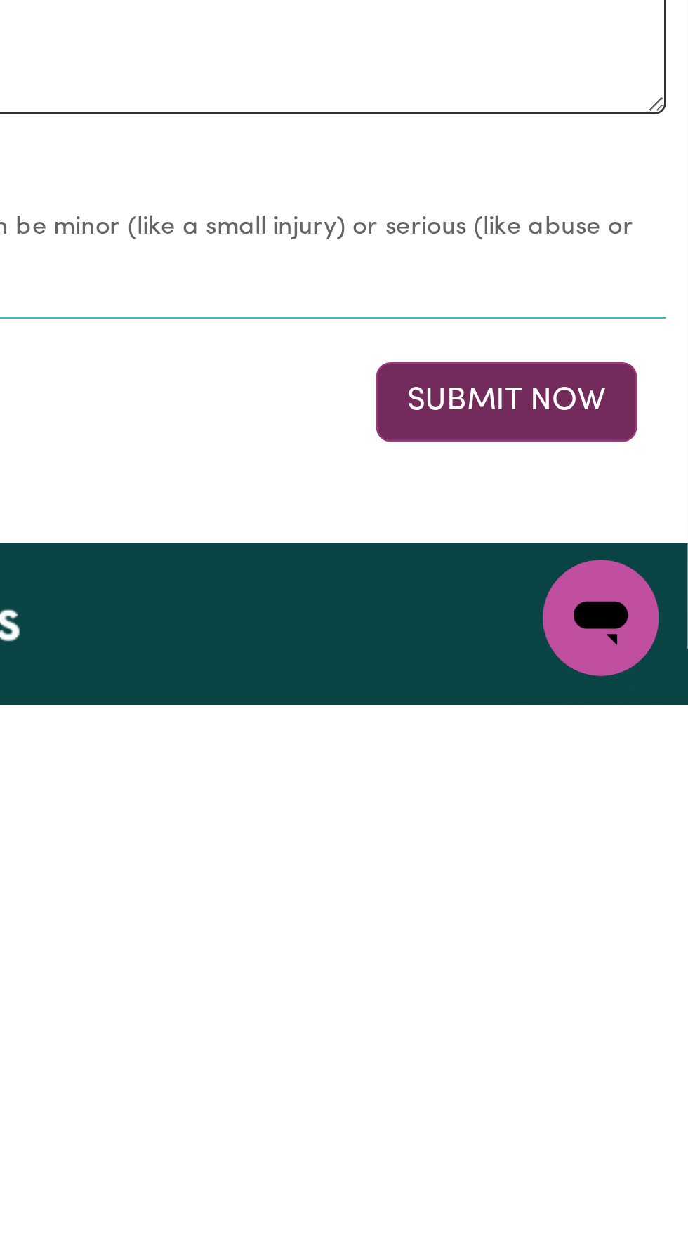
click at [612, 1134] on button "Submit Now" at bounding box center [617, 1140] width 101 height 31
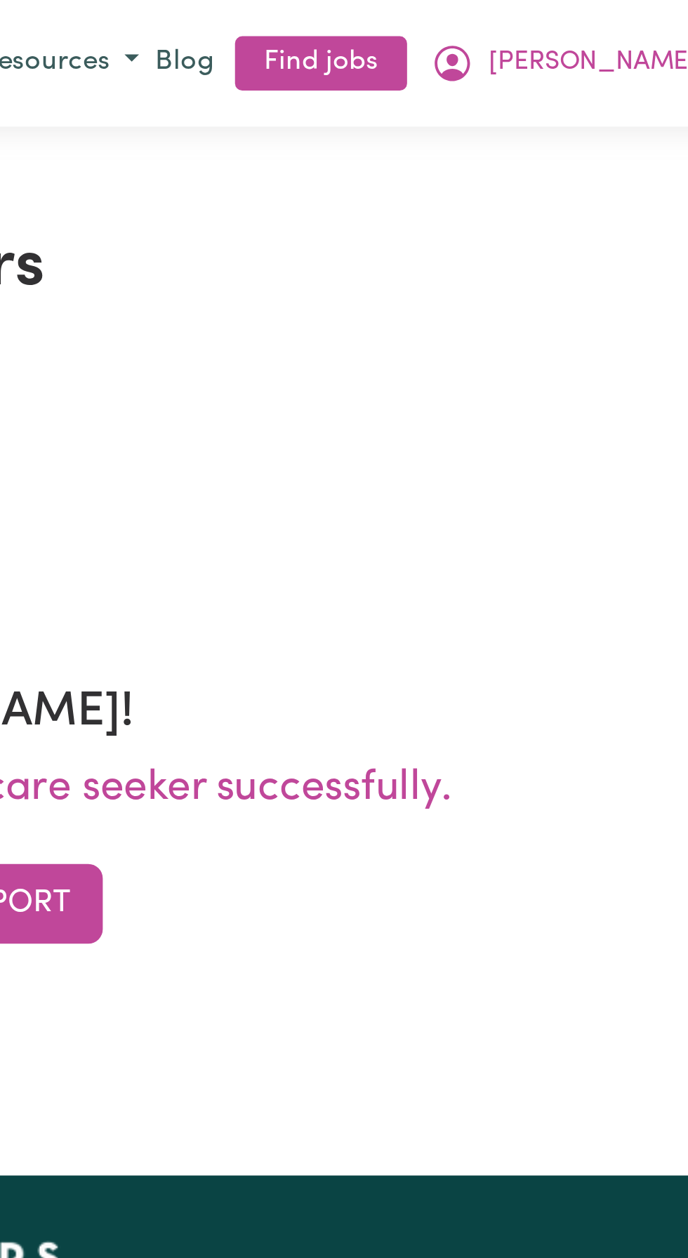
scroll to position [0, 0]
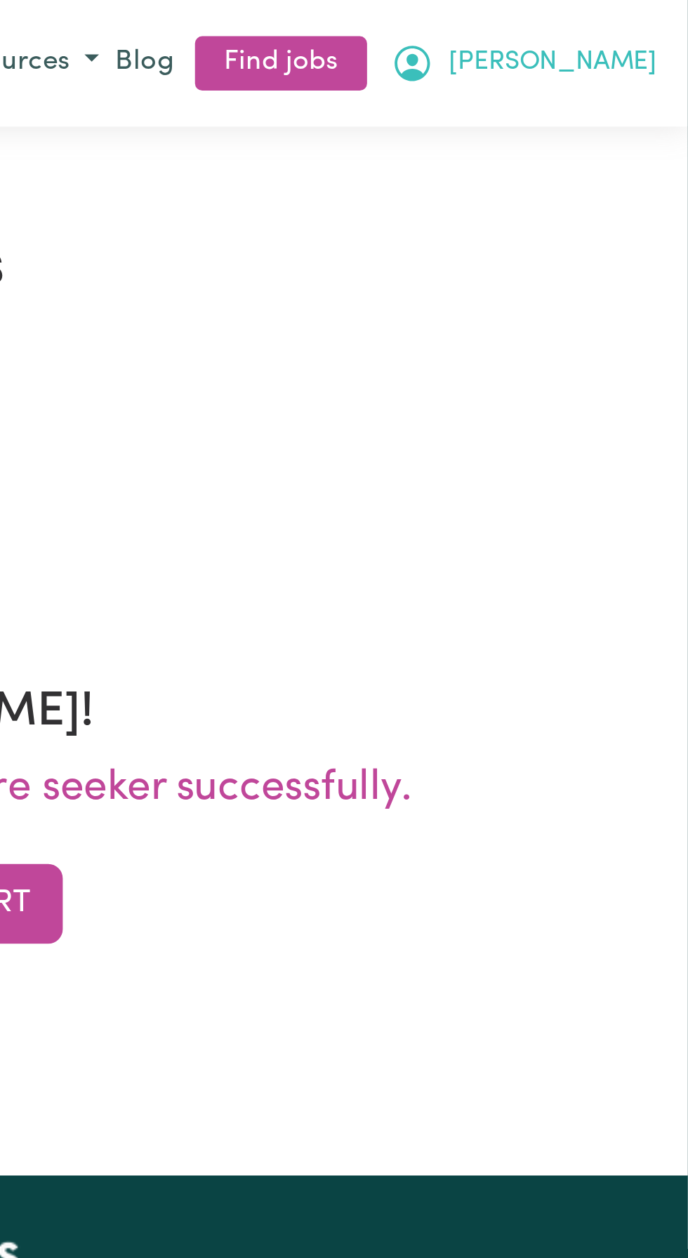
click at [665, 25] on span "[PERSON_NAME]" at bounding box center [635, 24] width 81 height 15
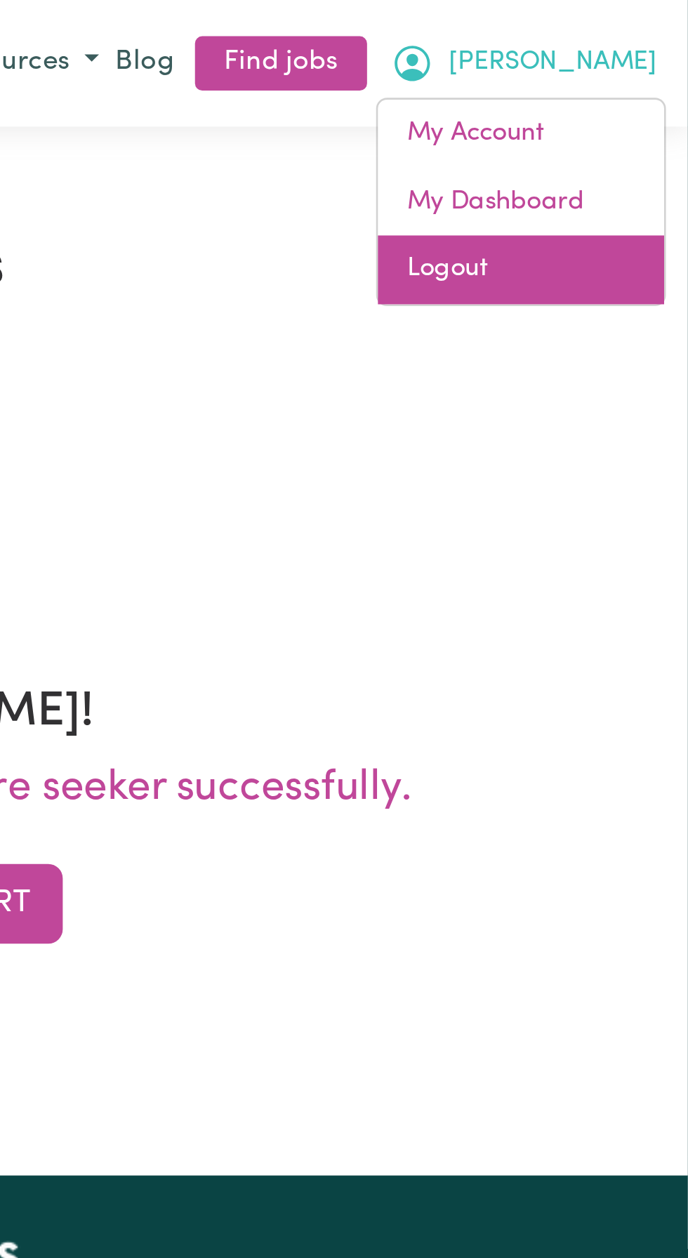
click at [594, 105] on link "Logout" at bounding box center [623, 104] width 111 height 27
